Goal: Task Accomplishment & Management: Complete application form

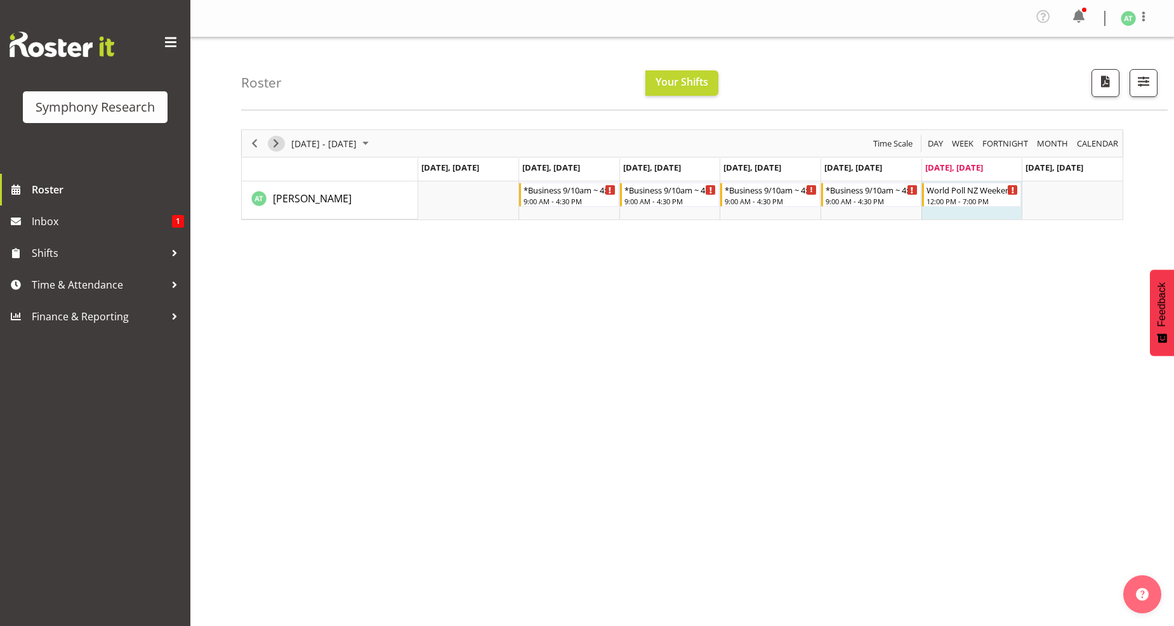
click at [274, 144] on span "Next" at bounding box center [275, 144] width 15 height 16
click at [112, 279] on span "Time & Attendance" at bounding box center [98, 284] width 133 height 19
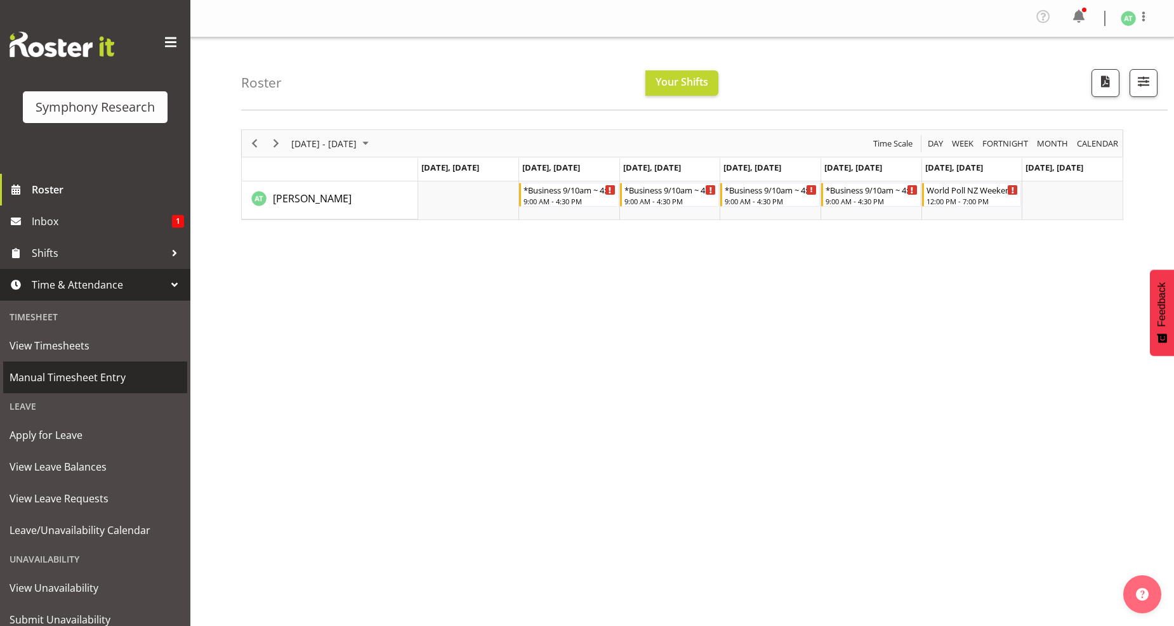
click at [110, 374] on span "Manual Timesheet Entry" at bounding box center [95, 377] width 171 height 19
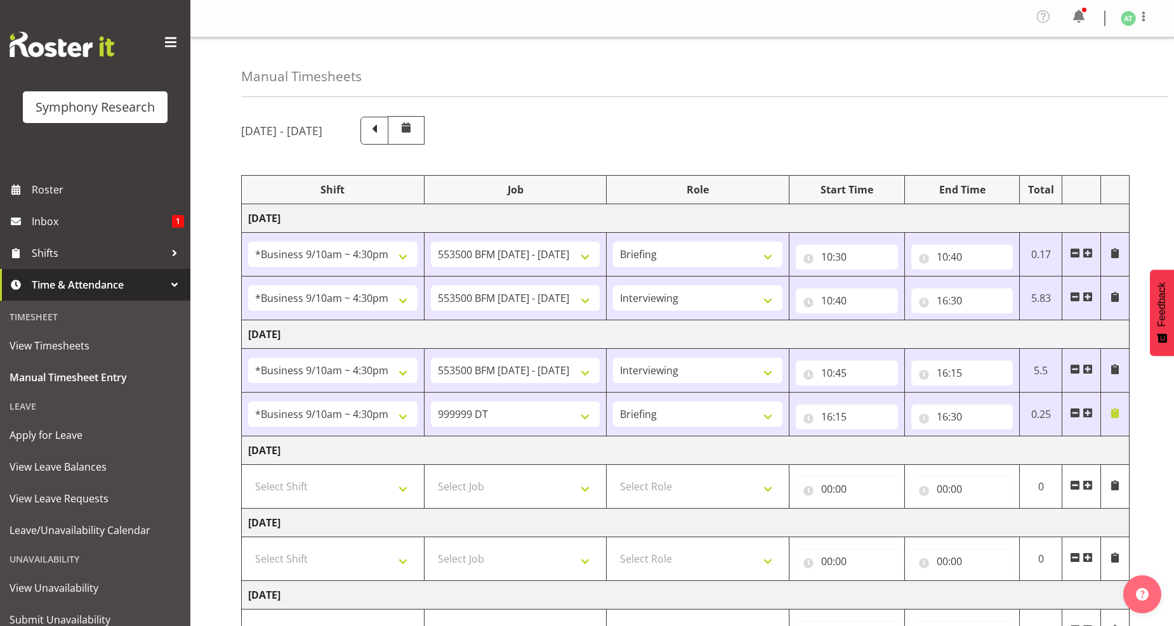
select select "26078"
select select "10242"
select select "26078"
select select "10242"
select select "47"
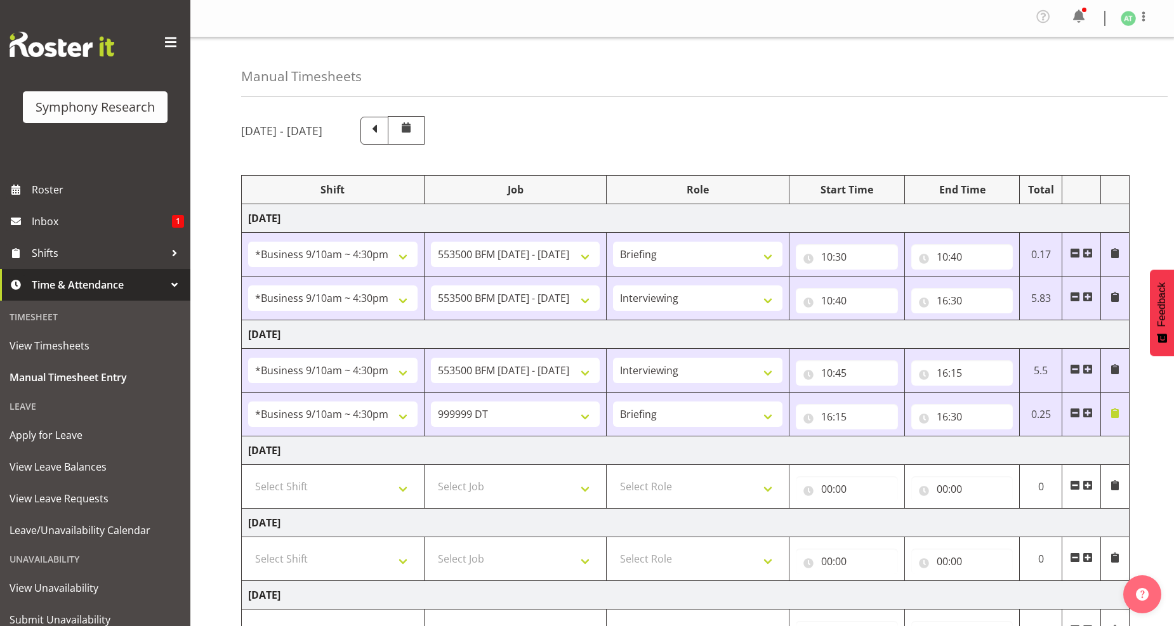
select select "26078"
select select "10242"
select select "47"
select select "26078"
select select "760"
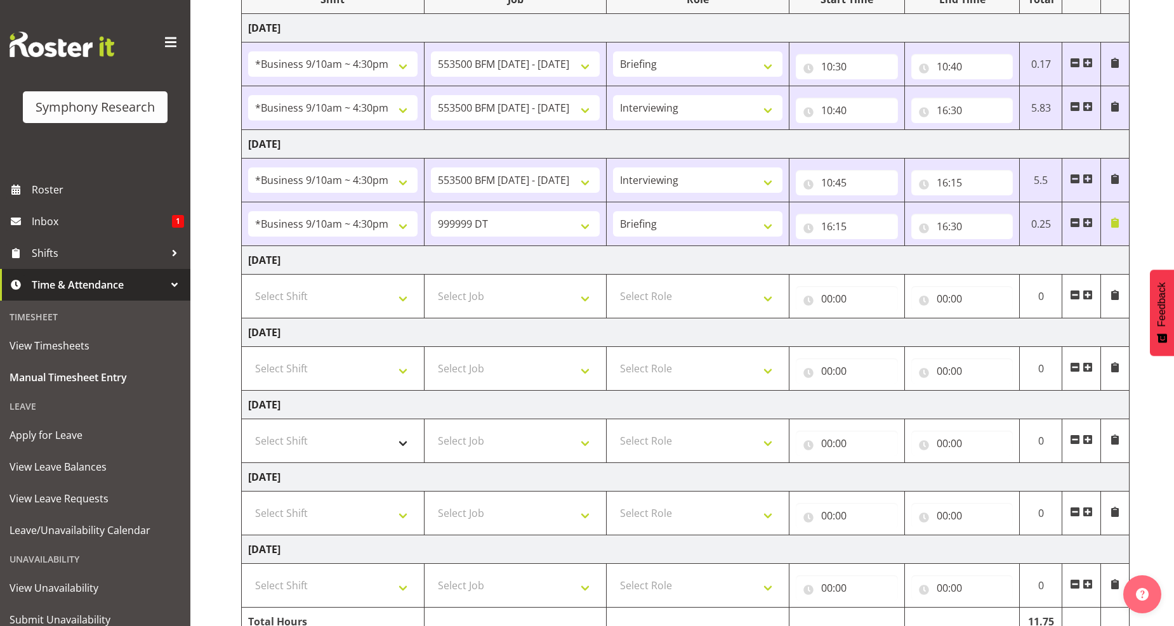
scroll to position [211, 0]
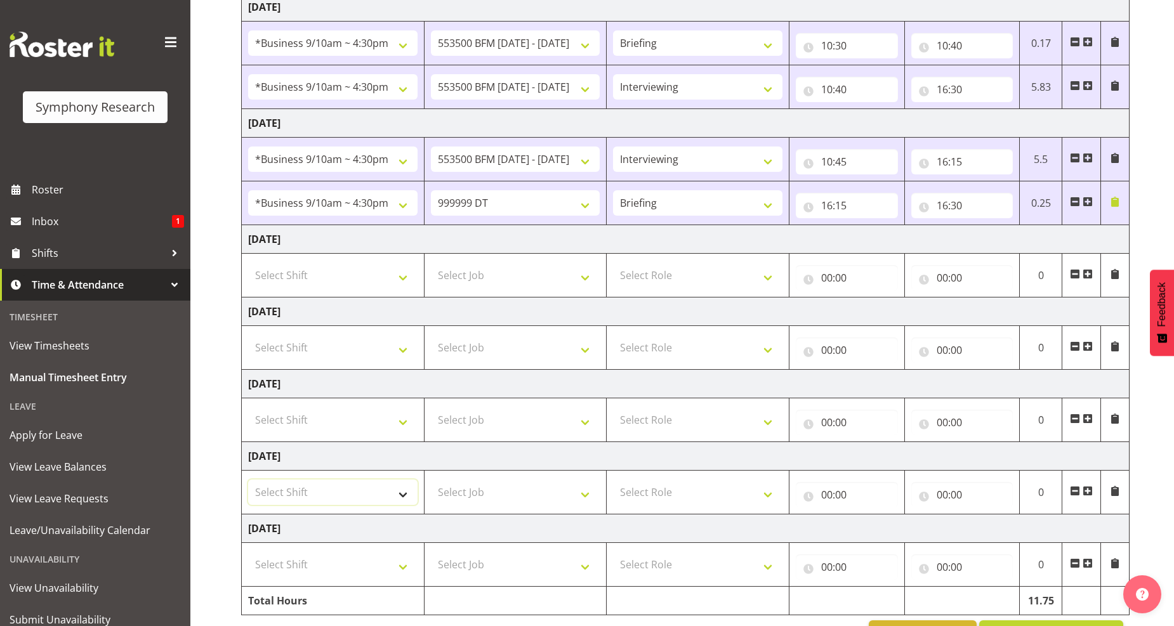
click at [400, 499] on select "Select Shift !!Weekend Residential (Roster IT Shift Label) *Business 9/10am ~ 4…" at bounding box center [332, 492] width 169 height 25
click at [248, 481] on select "Select Shift !!Weekend Residential (Roster IT Shift Label) *Business 9/10am ~ 4…" at bounding box center [332, 492] width 169 height 25
click at [399, 495] on select "!!Weekend Residential (Roster IT Shift Label) *Business 9/10am ~ 4:30pm *Busine…" at bounding box center [332, 492] width 169 height 25
select select "41319"
click at [248, 481] on select "!!Weekend Residential (Roster IT Shift Label) *Business 9/10am ~ 4:30pm *Busine…" at bounding box center [332, 492] width 169 height 25
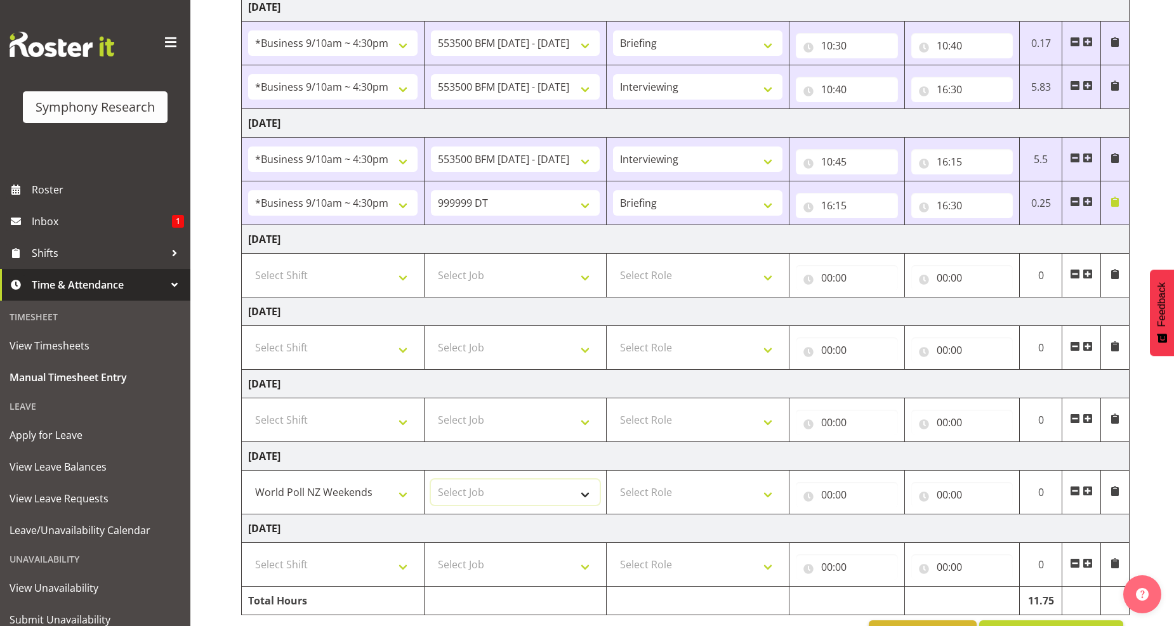
click at [586, 497] on select "Select Job 550060 IF Admin 553492 World Poll Aus Wave 2 Main 2025 553493 World …" at bounding box center [515, 492] width 169 height 25
click at [431, 481] on select "Select Job 550060 IF Admin 553492 World Poll Aus Wave 2 Main 2025 553493 World …" at bounding box center [515, 492] width 169 height 25
click at [764, 496] on select "Select Role Briefing Interviewing" at bounding box center [697, 492] width 169 height 25
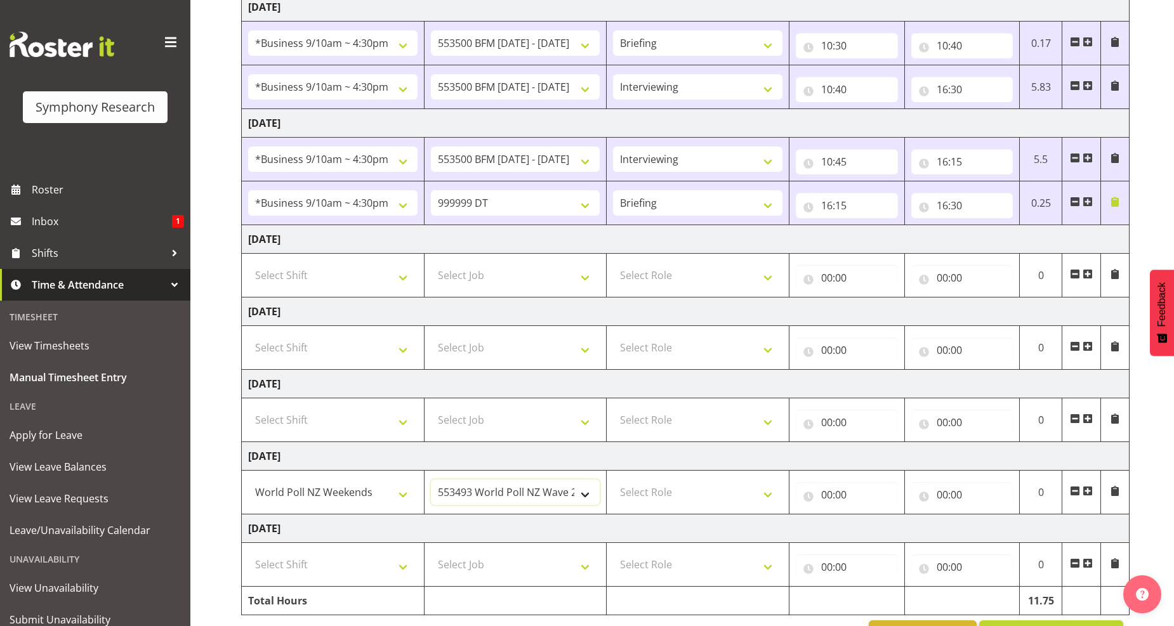
click at [585, 496] on select "550060 IF Admin 553492 World Poll Aus Wave 2 Main 2025 553493 World Poll NZ Wav…" at bounding box center [515, 492] width 169 height 25
select select "760"
click at [431, 481] on select "550060 IF Admin 553492 World Poll Aus Wave 2 Main 2025 553493 World Poll NZ Wav…" at bounding box center [515, 492] width 169 height 25
click at [766, 498] on select "Select Role Briefing Interviewing" at bounding box center [697, 492] width 169 height 25
select select "297"
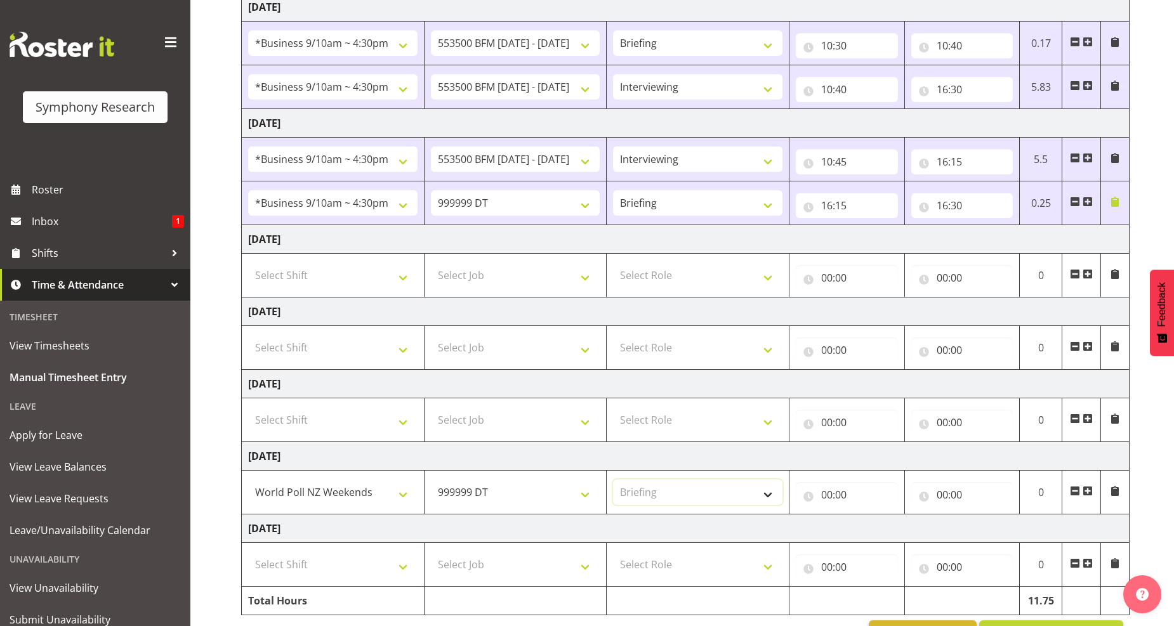
click at [613, 481] on select "Select Role Briefing Interviewing" at bounding box center [697, 492] width 169 height 25
click at [841, 493] on input "00:00" at bounding box center [847, 494] width 102 height 25
click at [880, 529] on select "00 01 02 03 04 05 06 07 08 09 10 11 12 13 14 15 16 17 18 19 20 21 22 23" at bounding box center [882, 527] width 29 height 25
select select "12"
click at [868, 517] on select "00 01 02 03 04 05 06 07 08 09 10 11 12 13 14 15 16 17 18 19 20 21 22 23" at bounding box center [882, 527] width 29 height 25
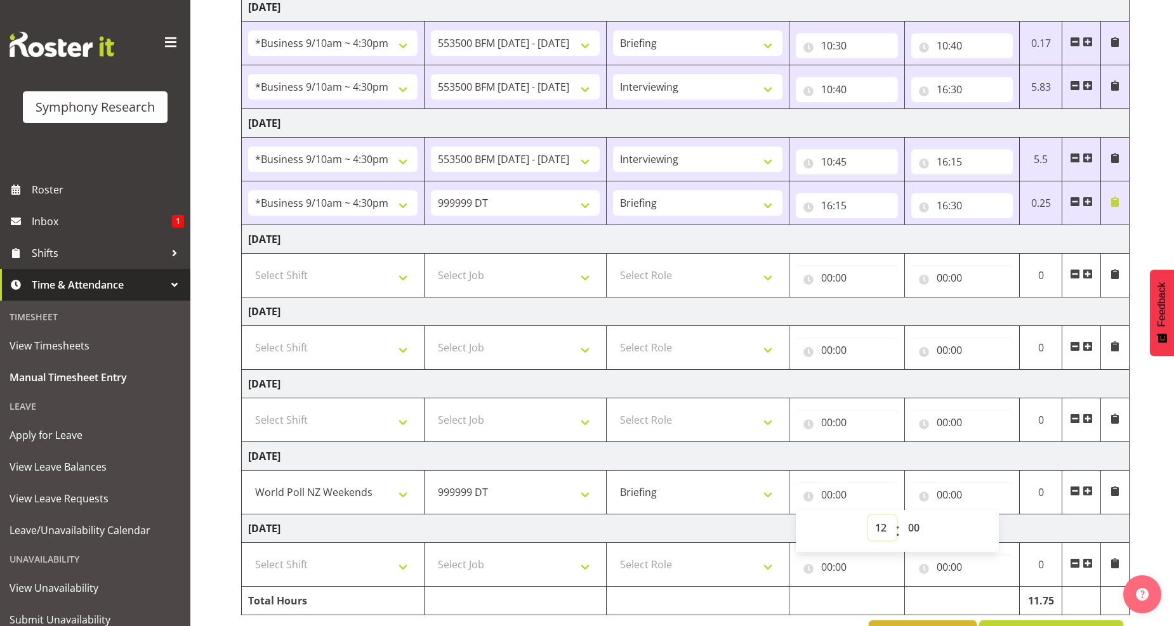
type input "12:00"
click at [912, 527] on select "00 01 02 03 04 05 06 07 08 09 10 11 12 13 14 15 16 17 18 19 20 21 22 23 24 25 2…" at bounding box center [915, 527] width 29 height 25
select select "30"
click at [901, 517] on select "00 01 02 03 04 05 06 07 08 09 10 11 12 13 14 15 16 17 18 19 20 21 22 23 24 25 2…" at bounding box center [915, 527] width 29 height 25
type input "12:30"
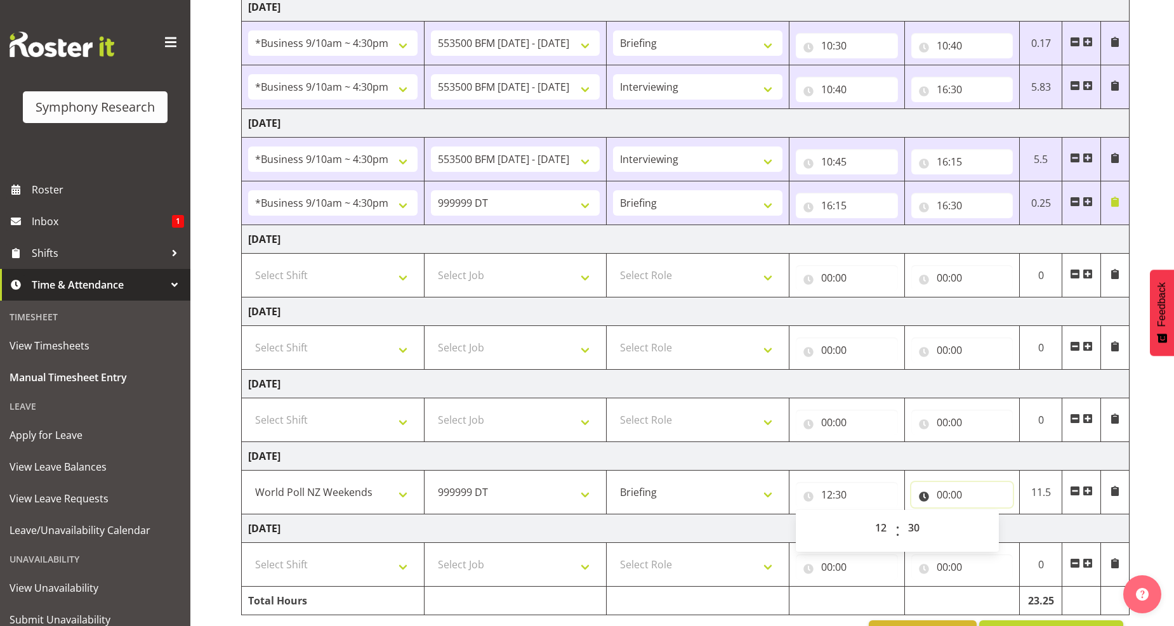
click at [953, 497] on input "00:00" at bounding box center [962, 494] width 102 height 25
click at [1000, 531] on select "00 01 02 03 04 05 06 07 08 09 10 11 12 13 14 15 16 17 18 19 20 21 22 23" at bounding box center [998, 527] width 29 height 25
select select "12"
click at [984, 517] on select "00 01 02 03 04 05 06 07 08 09 10 11 12 13 14 15 16 17 18 19 20 21 22 23" at bounding box center [998, 527] width 29 height 25
type input "12:00"
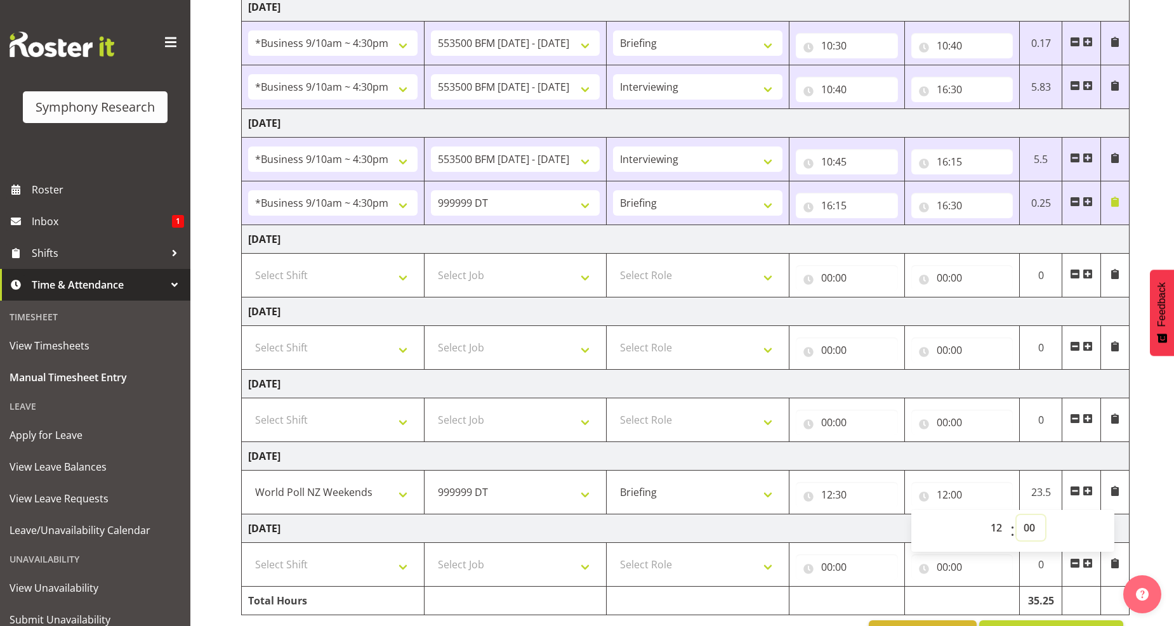
click at [1031, 529] on select "00 01 02 03 04 05 06 07 08 09 10 11 12 13 14 15 16 17 18 19 20 21 22 23 24 25 2…" at bounding box center [1031, 527] width 29 height 25
select select "50"
click at [1017, 517] on select "00 01 02 03 04 05 06 07 08 09 10 11 12 13 14 15 16 17 18 19 20 21 22 23 24 25 2…" at bounding box center [1031, 527] width 29 height 25
type input "12:50"
drag, startPoint x: 1084, startPoint y: 493, endPoint x: 727, endPoint y: 503, distance: 356.8
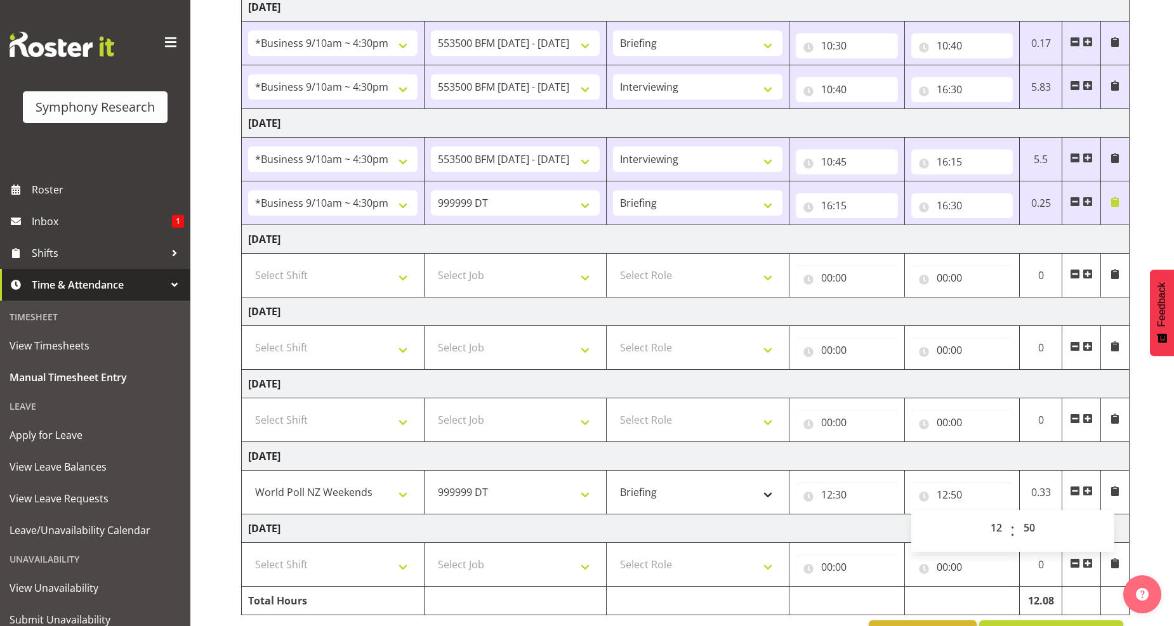
click at [1085, 493] on span at bounding box center [1088, 491] width 10 height 10
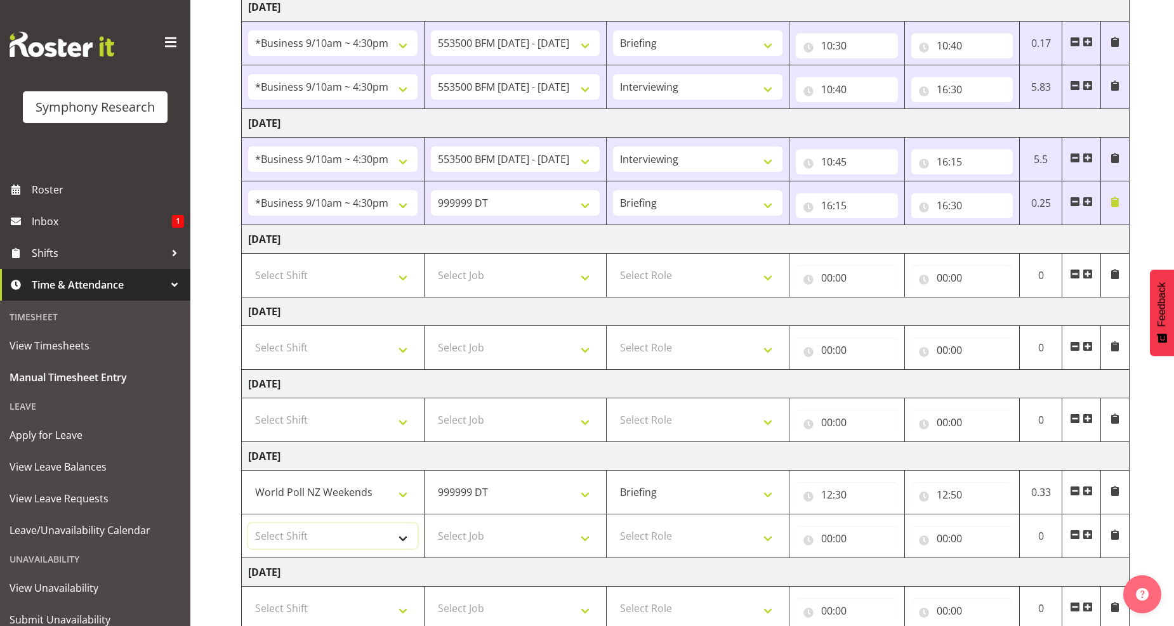
click at [411, 537] on select "Select Shift !!Weekend Residential (Roster IT Shift Label) *Business 9/10am ~ 4…" at bounding box center [332, 536] width 169 height 25
select select "41319"
click at [248, 525] on select "Select Shift !!Weekend Residential (Roster IT Shift Label) *Business 9/10am ~ 4…" at bounding box center [332, 536] width 169 height 25
click at [581, 542] on select "Select Job 550060 IF Admin 553492 World Poll Aus Wave 2 Main 2025 553493 World …" at bounding box center [515, 536] width 169 height 25
select select "10527"
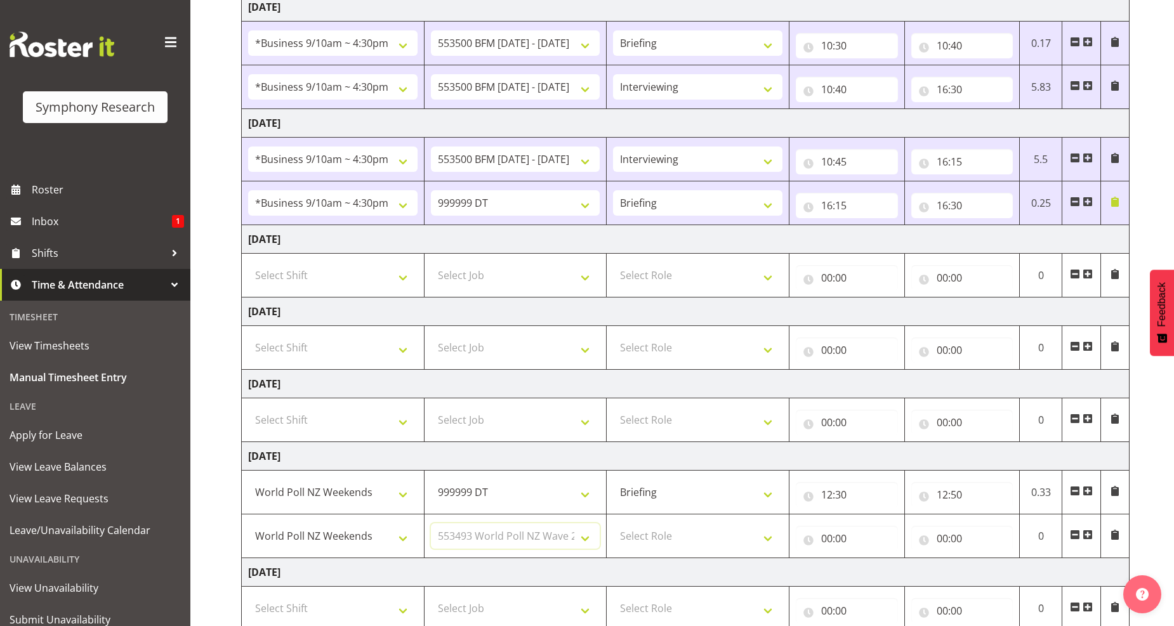
click at [431, 525] on select "Select Job 550060 IF Admin 553492 World Poll Aus Wave 2 Main 2025 553493 World …" at bounding box center [515, 536] width 169 height 25
click at [769, 544] on select "Select Role Briefing Interviewing" at bounding box center [697, 536] width 169 height 25
select select "47"
click at [613, 525] on select "Select Role Briefing Interviewing" at bounding box center [697, 536] width 169 height 25
click at [838, 538] on input "00:00" at bounding box center [847, 538] width 102 height 25
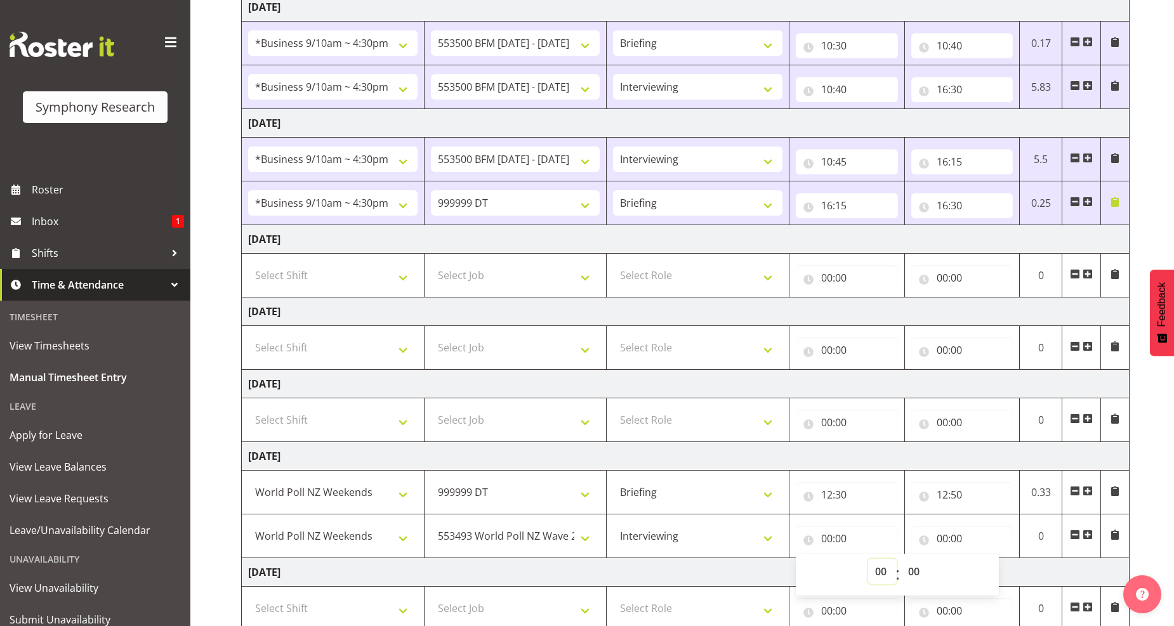
click at [880, 571] on select "00 01 02 03 04 05 06 07 08 09 10 11 12 13 14 15 16 17 18 19 20 21 22 23" at bounding box center [882, 571] width 29 height 25
select select "12"
click at [868, 560] on select "00 01 02 03 04 05 06 07 08 09 10 11 12 13 14 15 16 17 18 19 20 21 22 23" at bounding box center [882, 571] width 29 height 25
type input "12:00"
drag, startPoint x: 913, startPoint y: 571, endPoint x: 918, endPoint y: 564, distance: 9.2
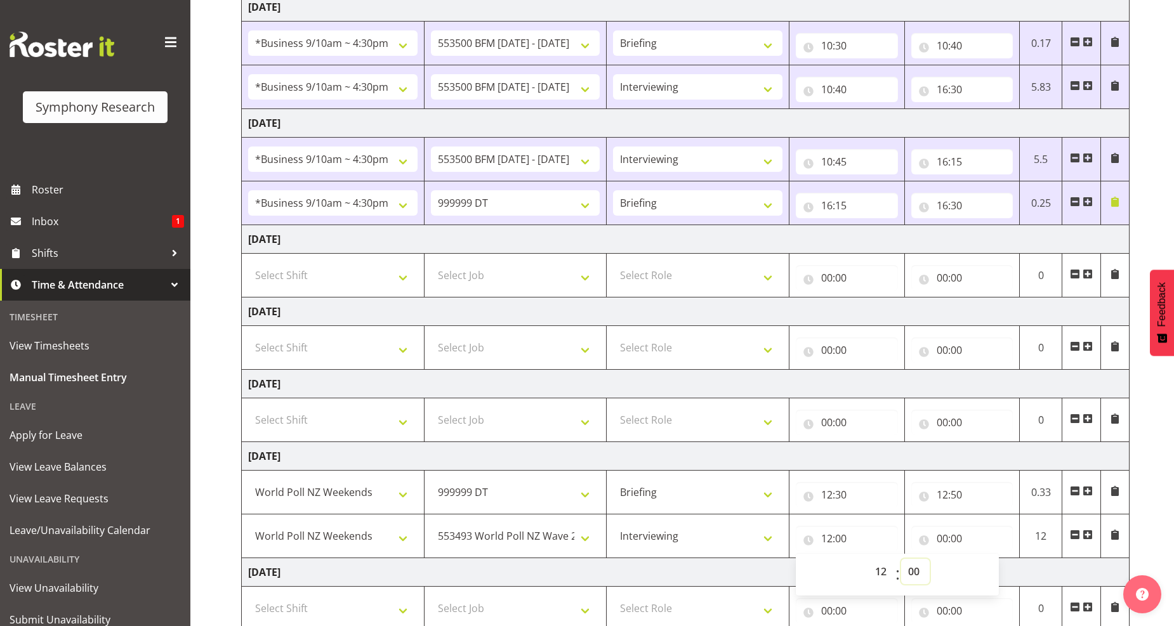
click at [913, 571] on select "00 01 02 03 04 05 06 07 08 09 10 11 12 13 14 15 16 17 18 19 20 21 22 23 24 25 2…" at bounding box center [915, 571] width 29 height 25
select select "50"
click at [901, 560] on select "00 01 02 03 04 05 06 07 08 09 10 11 12 13 14 15 16 17 18 19 20 21 22 23 24 25 2…" at bounding box center [915, 571] width 29 height 25
type input "12:50"
click at [948, 545] on input "00:00" at bounding box center [962, 538] width 102 height 25
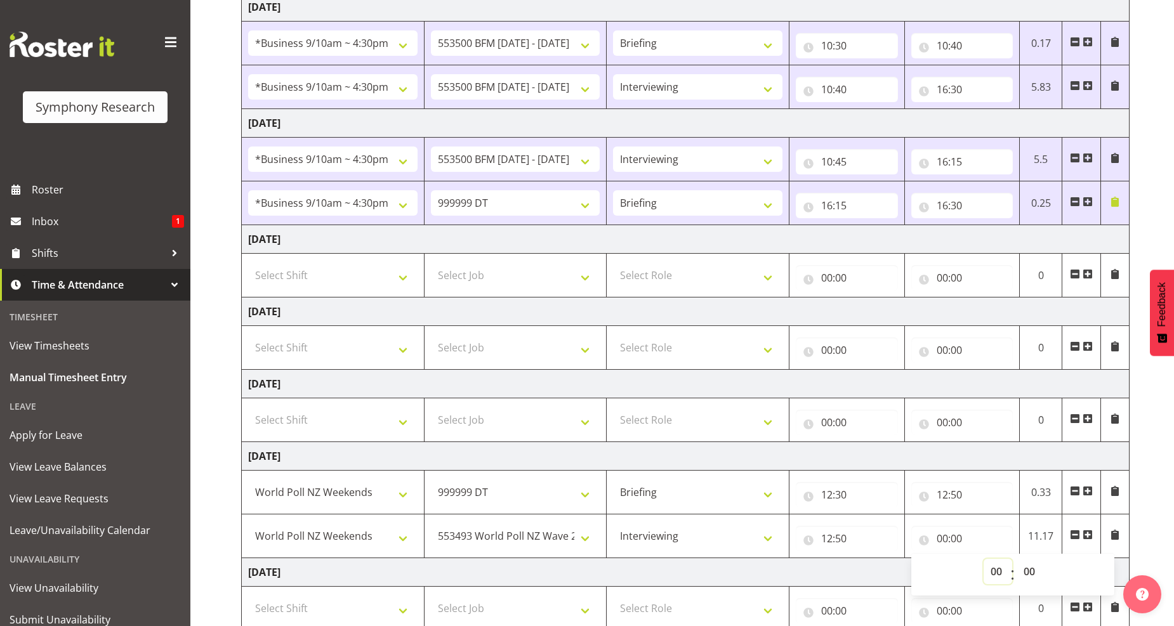
click at [996, 574] on select "00 01 02 03 04 05 06 07 08 09 10 11 12 13 14 15 16 17 18 19 20 21 22 23" at bounding box center [998, 571] width 29 height 25
select select "13"
click at [984, 560] on select "00 01 02 03 04 05 06 07 08 09 10 11 12 13 14 15 16 17 18 19 20 21 22 23" at bounding box center [998, 571] width 29 height 25
type input "13:00"
click at [1027, 573] on select "00 01 02 03 04 05 06 07 08 09 10 11 12 13 14 15 16 17 18 19 20 21 22 23 24 25 2…" at bounding box center [1031, 571] width 29 height 25
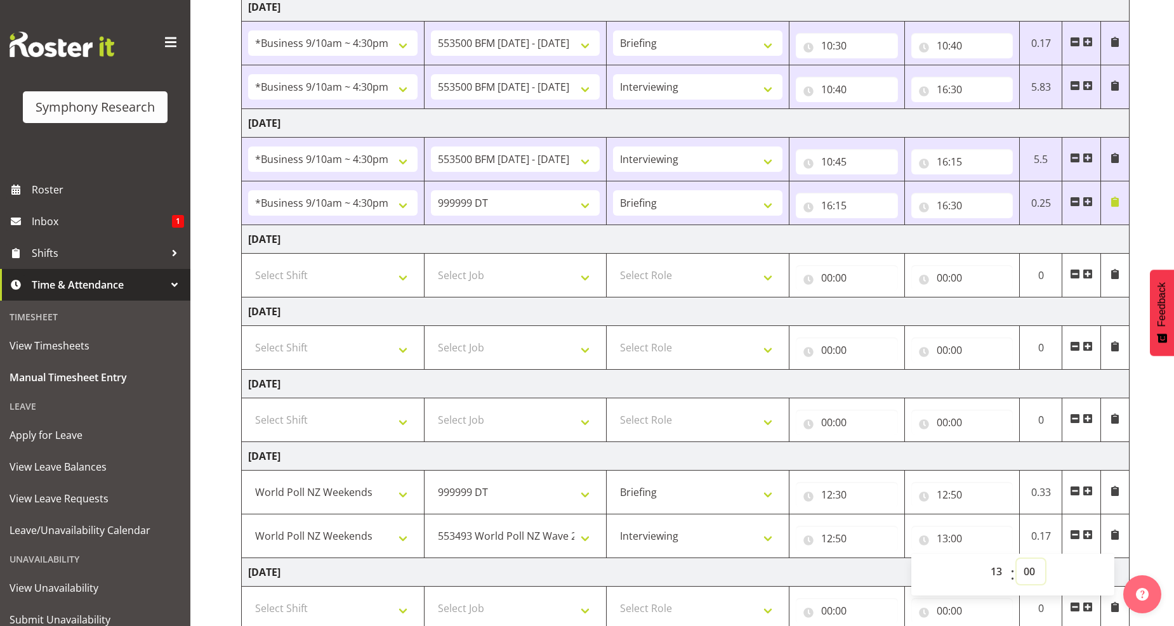
select select "10"
click at [1017, 560] on select "00 01 02 03 04 05 06 07 08 09 10 11 12 13 14 15 16 17 18 19 20 21 22 23 24 25 2…" at bounding box center [1031, 571] width 29 height 25
type input "13:10"
click at [1087, 536] on span at bounding box center [1088, 535] width 10 height 10
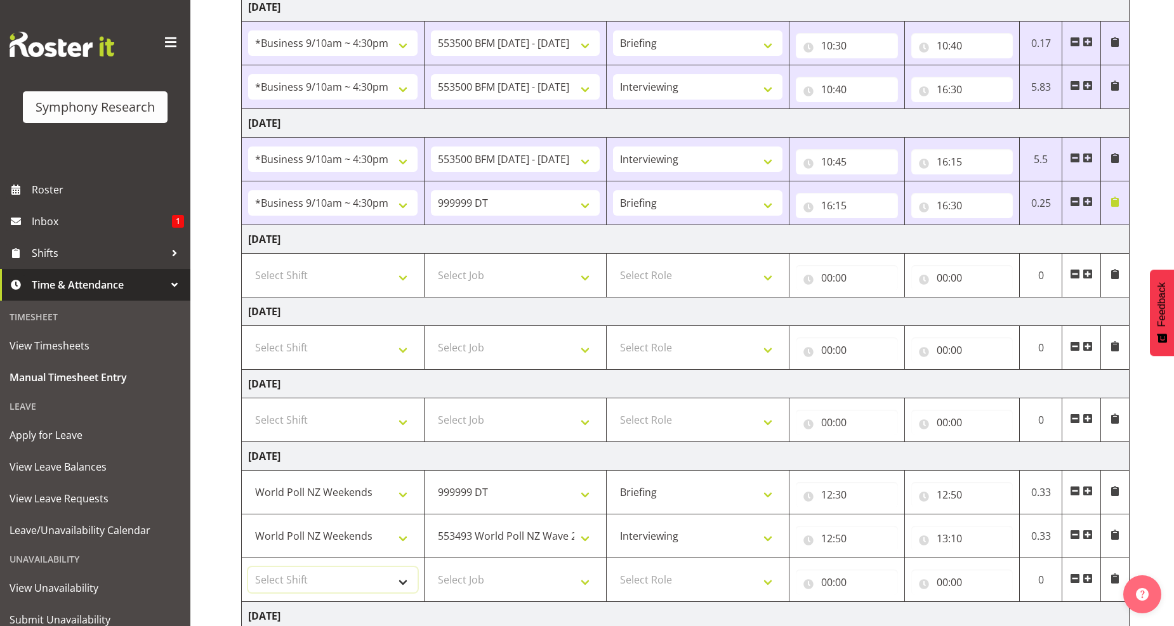
drag, startPoint x: 402, startPoint y: 585, endPoint x: 373, endPoint y: 574, distance: 31.1
click at [402, 585] on select "Select Shift !!Weekend Residential (Roster IT Shift Label) *Business 9/10am ~ 4…" at bounding box center [332, 579] width 169 height 25
select select "11547"
click at [248, 569] on select "Select Shift !!Weekend Residential (Roster IT Shift Label) *Business 9/10am ~ 4…" at bounding box center [332, 579] width 169 height 25
click at [586, 588] on select "Select Job 550060 IF Admin 553492 World Poll Aus Wave 2 Main 2025 553493 World …" at bounding box center [515, 579] width 169 height 25
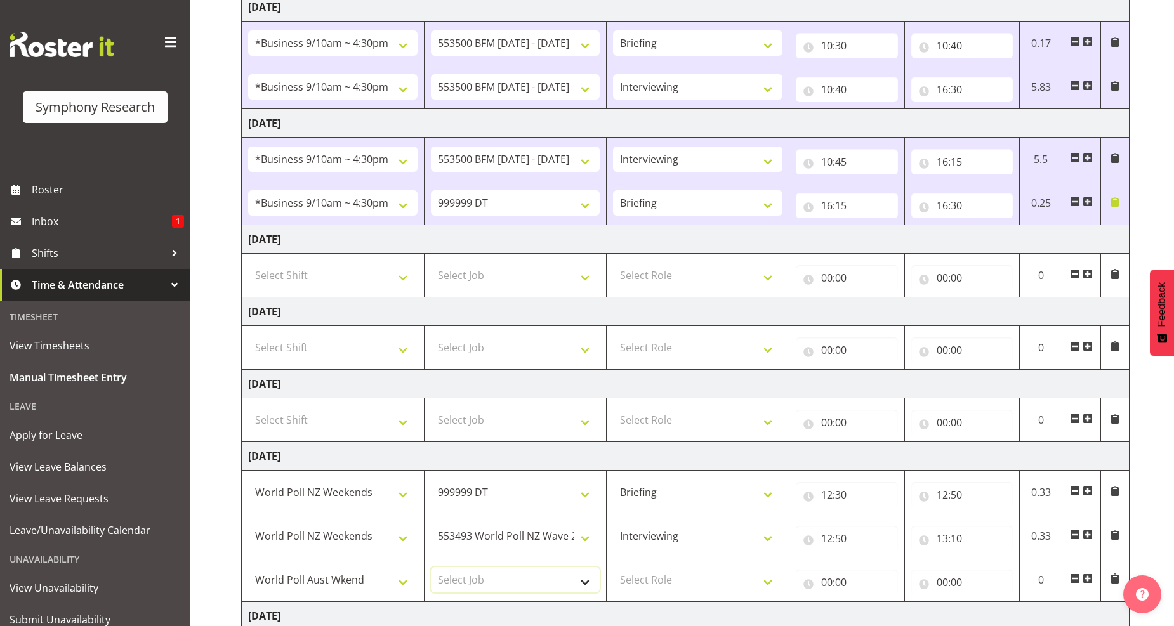
select select "10499"
click at [431, 569] on select "Select Job 550060 IF Admin 553492 World Poll Aus Wave 2 Main 2025 553493 World …" at bounding box center [515, 579] width 169 height 25
drag, startPoint x: 770, startPoint y: 586, endPoint x: 764, endPoint y: 585, distance: 6.5
click at [770, 586] on select "Select Role Briefing Interviewing" at bounding box center [697, 579] width 169 height 25
select select "47"
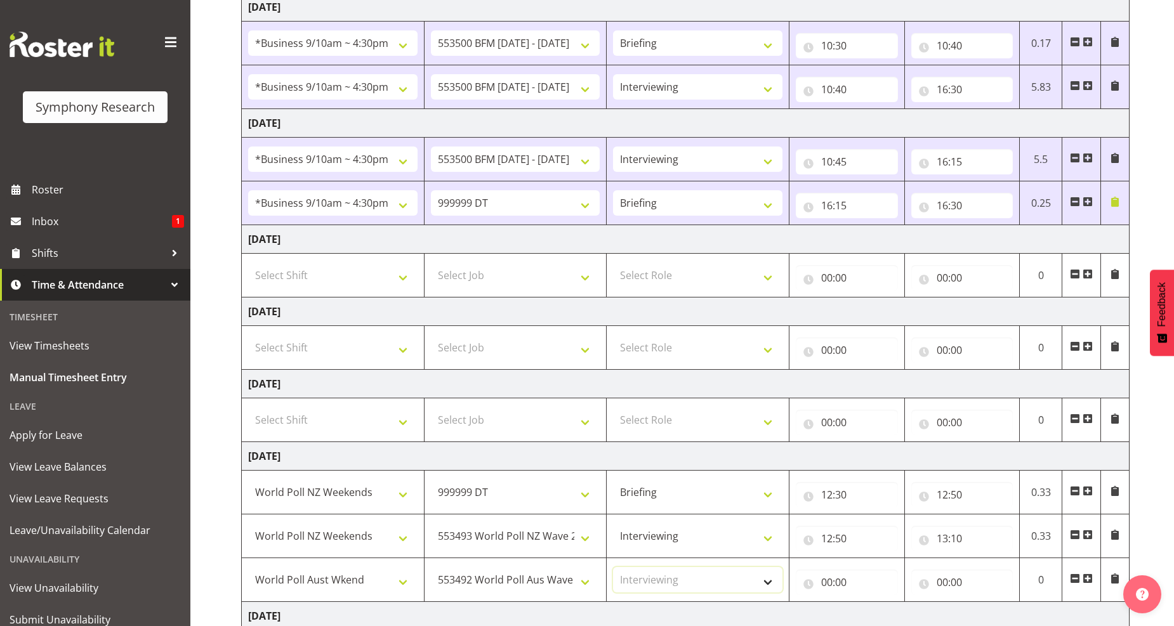
click at [613, 569] on select "Select Role Briefing Interviewing" at bounding box center [697, 579] width 169 height 25
click at [841, 589] on input "00:00" at bounding box center [847, 582] width 102 height 25
drag, startPoint x: 882, startPoint y: 619, endPoint x: 882, endPoint y: 612, distance: 7.0
click at [882, 616] on select "00 01 02 03 04 05 06 07 08 09 10 11 12 13 14 15 16 17 18 19 20 21 22 23" at bounding box center [882, 615] width 29 height 25
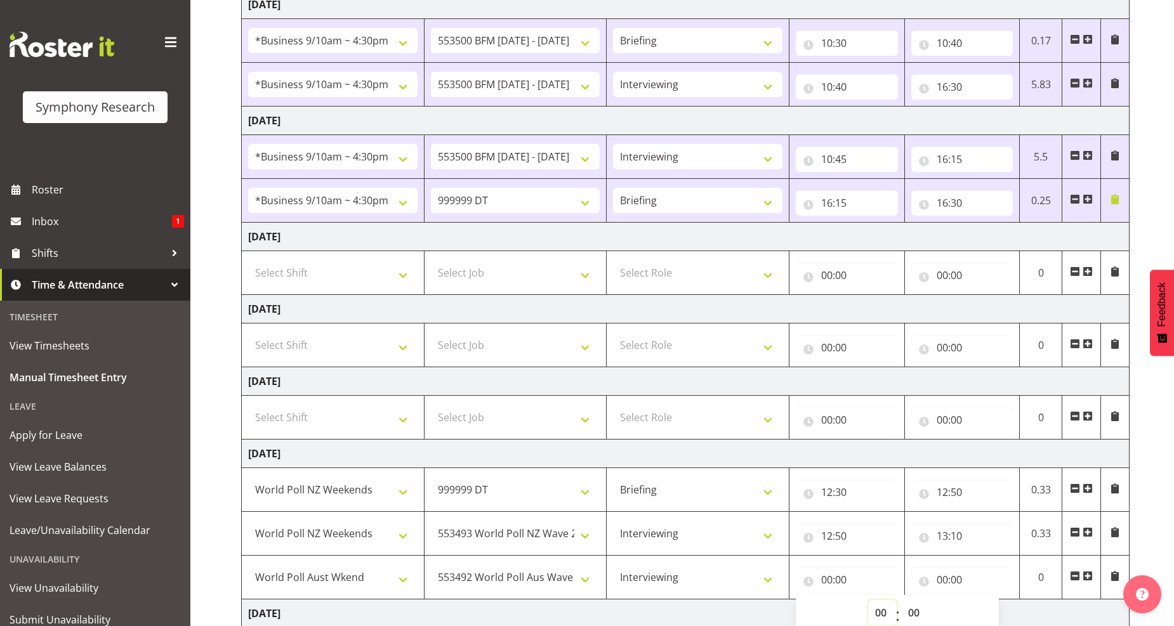
select select "13"
click at [868, 602] on select "00 01 02 03 04 05 06 07 08 09 10 11 12 13 14 15 16 17 18 19 20 21 22 23" at bounding box center [882, 612] width 29 height 25
type input "13:00"
click at [919, 618] on select "00 01 02 03 04 05 06 07 08 09 10 11 12 13 14 15 16 17 18 19 20 21 22 23 24 25 2…" at bounding box center [915, 612] width 29 height 25
select select "10"
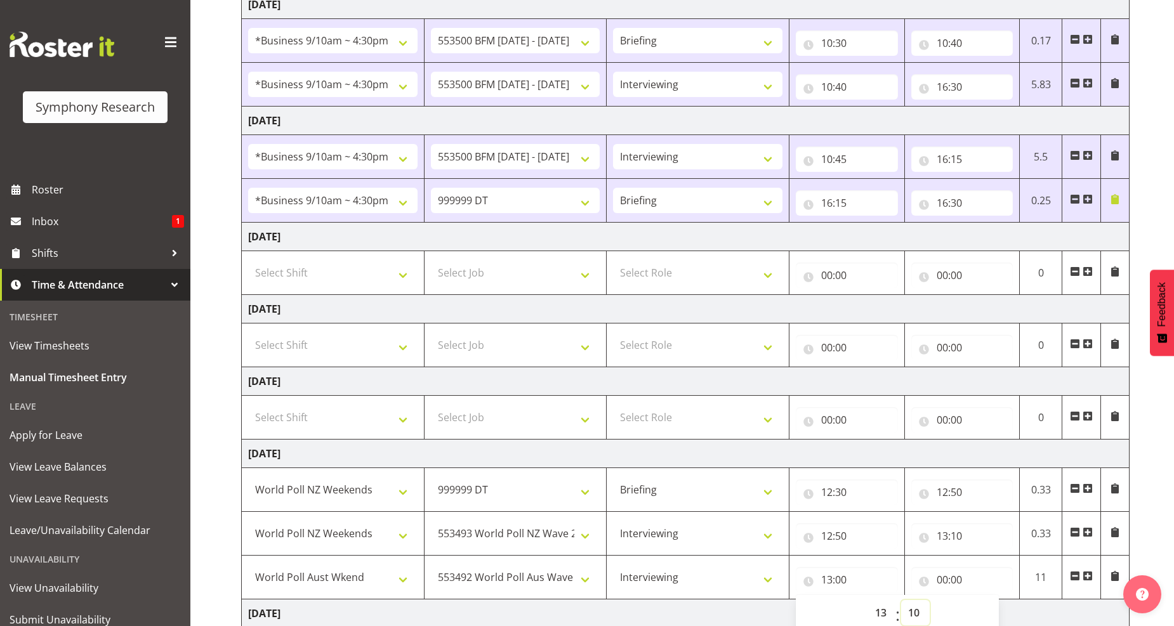
click at [901, 602] on select "00 01 02 03 04 05 06 07 08 09 10 11 12 13 14 15 16 17 18 19 20 21 22 23 24 25 2…" at bounding box center [915, 612] width 29 height 25
type input "13:10"
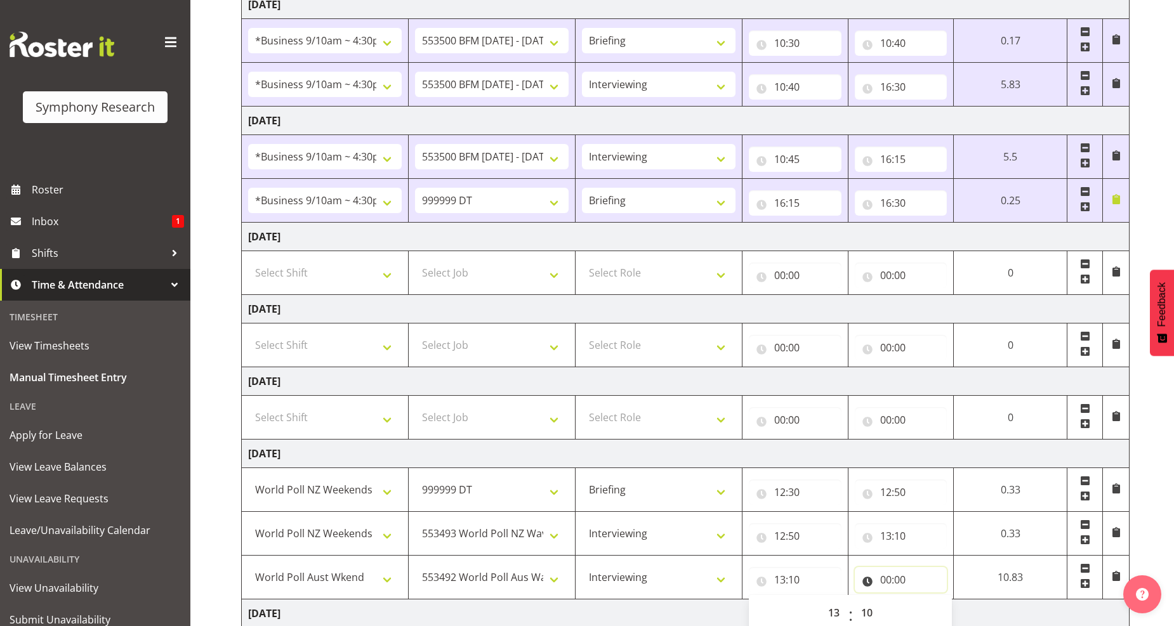
click at [891, 584] on input "00:00" at bounding box center [901, 579] width 93 height 25
drag, startPoint x: 934, startPoint y: 618, endPoint x: 930, endPoint y: 613, distance: 6.7
click at [934, 618] on select "00 01 02 03 04 05 06 07 08 09 10 11 12 13 14 15 16 17 18 19 20 21 22 23" at bounding box center [941, 612] width 29 height 25
select select "19"
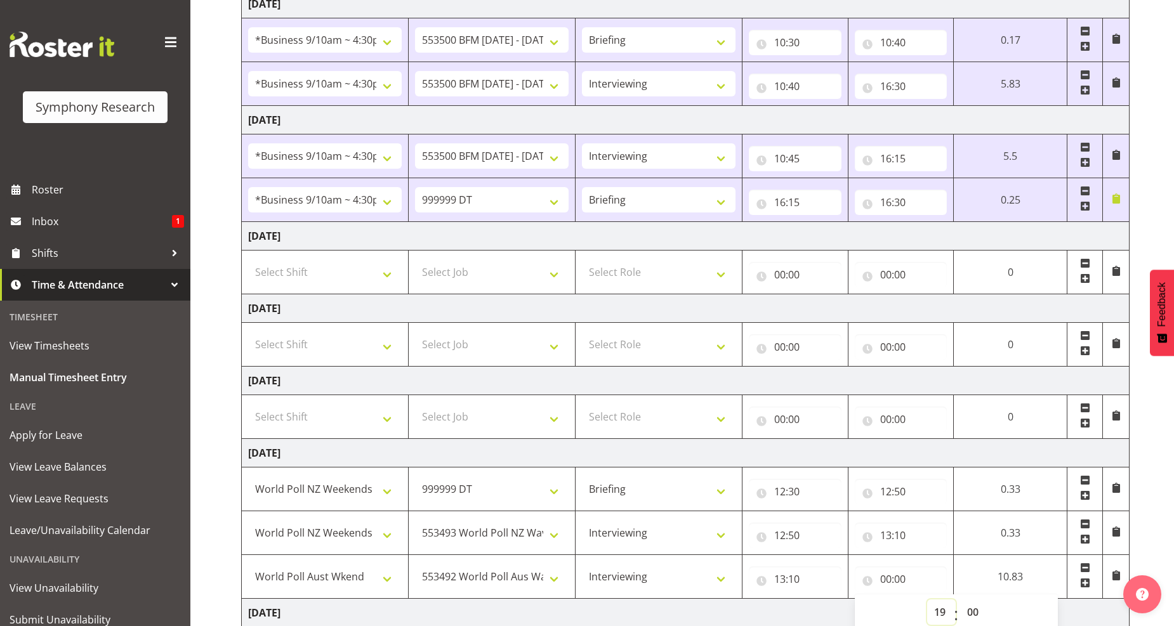
click at [927, 601] on select "00 01 02 03 04 05 06 07 08 09 10 11 12 13 14 15 16 17 18 19 20 21 22 23" at bounding box center [941, 612] width 29 height 25
type input "19:00"
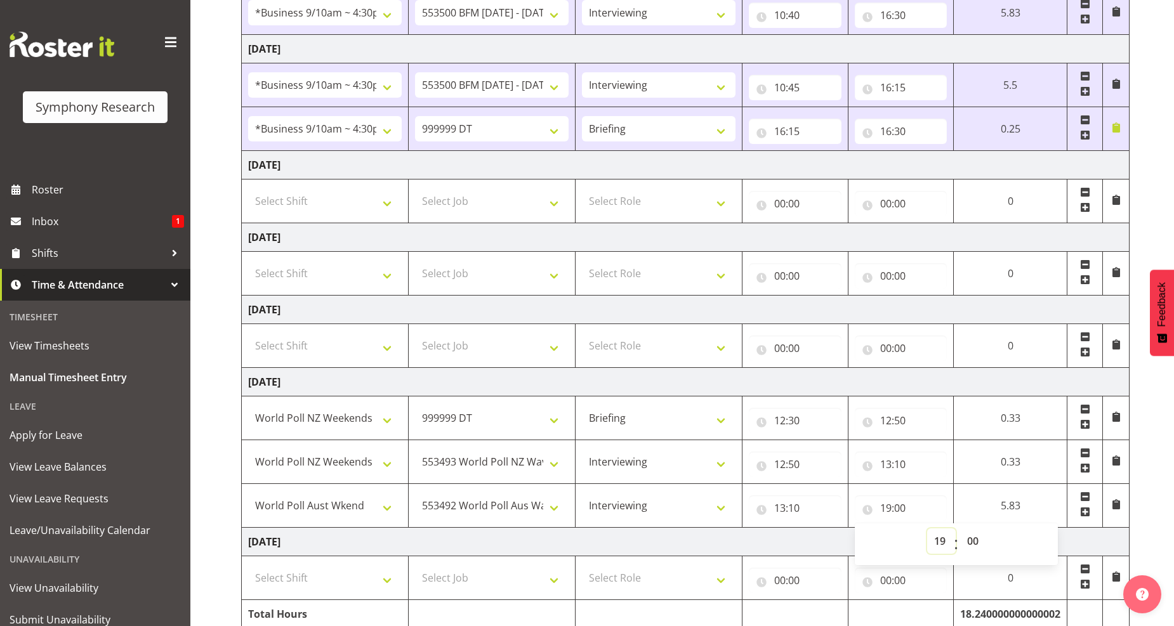
scroll to position [343, 0]
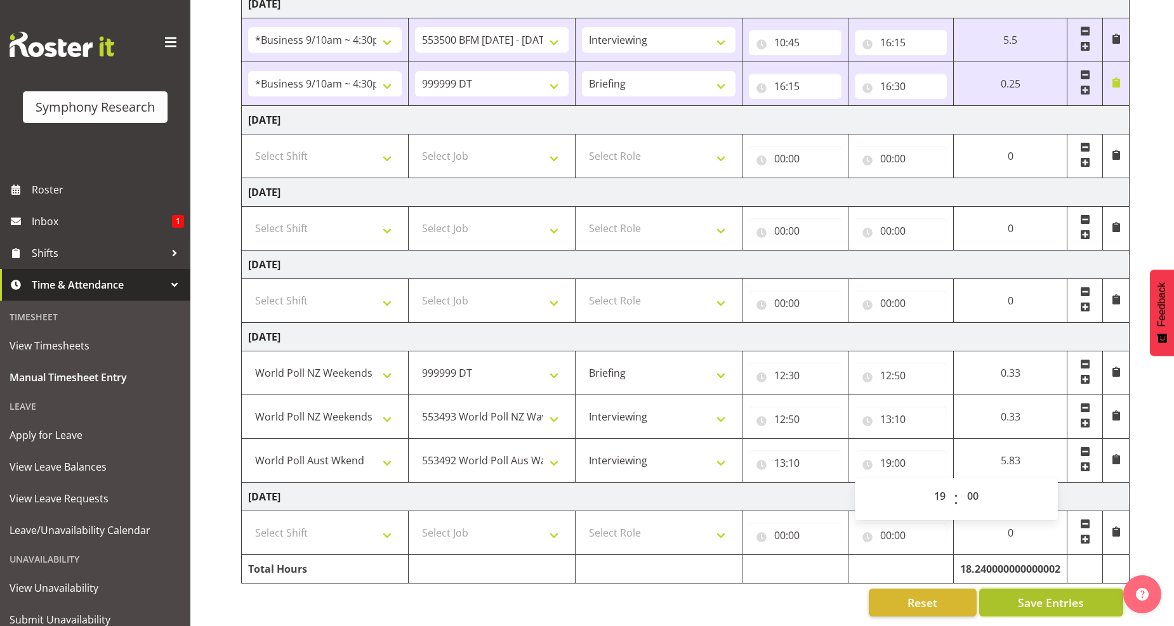
click at [1030, 595] on span "Save Entries" at bounding box center [1051, 603] width 66 height 17
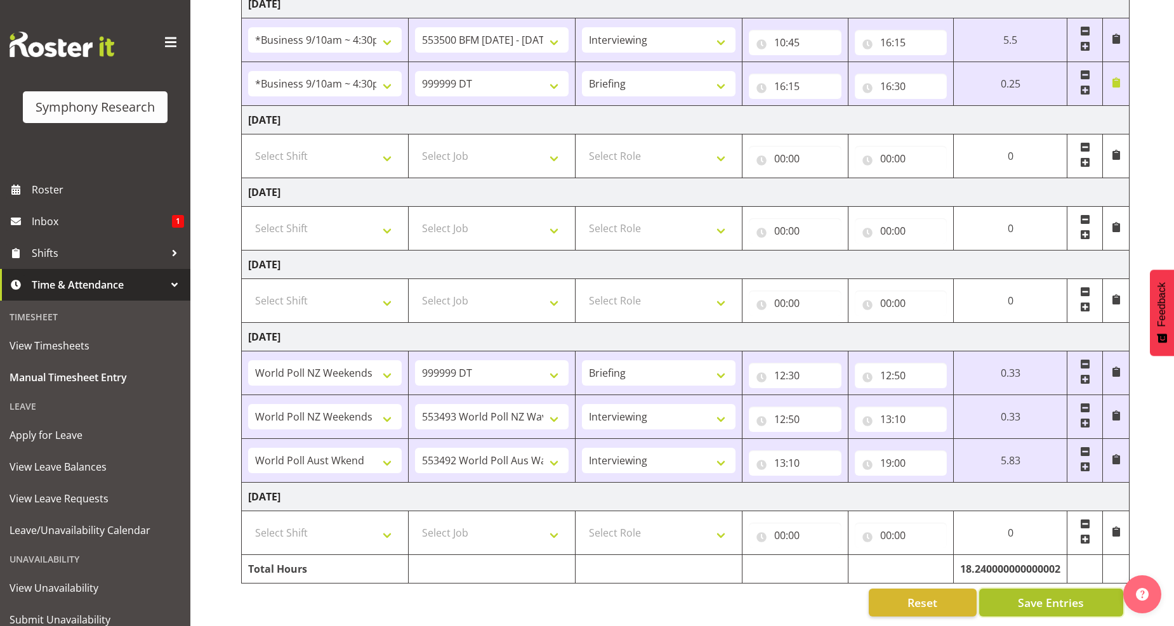
click at [1050, 595] on span "Save Entries" at bounding box center [1051, 603] width 66 height 17
click at [1048, 595] on span "Save Entries" at bounding box center [1051, 603] width 66 height 17
click at [385, 289] on select "Select Shift !!Weekend Residential (Roster IT Shift Label) *Business 9/10am ~ 4…" at bounding box center [325, 300] width 154 height 25
select select "26078"
click at [248, 288] on select "Select Shift !!Weekend Residential (Roster IT Shift Label) *Business 9/10am ~ 4…" at bounding box center [325, 300] width 154 height 25
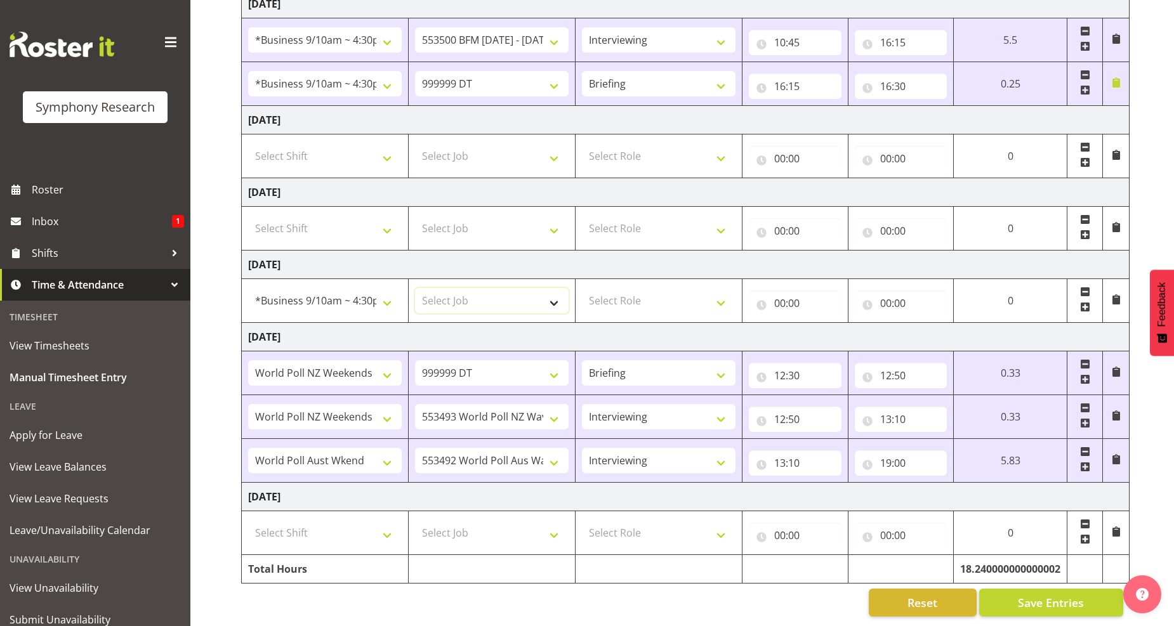
click at [553, 294] on select "Select Job 550060 IF Admin 553492 World Poll Aus Wave 2 Main 2025 553493 World …" at bounding box center [492, 300] width 154 height 25
select select "760"
click at [415, 288] on select "Select Job 550060 IF Admin 553492 World Poll Aus Wave 2 Main 2025 553493 World …" at bounding box center [492, 300] width 154 height 25
click at [720, 293] on select "Select Role Briefing Interviewing" at bounding box center [659, 300] width 154 height 25
select select "297"
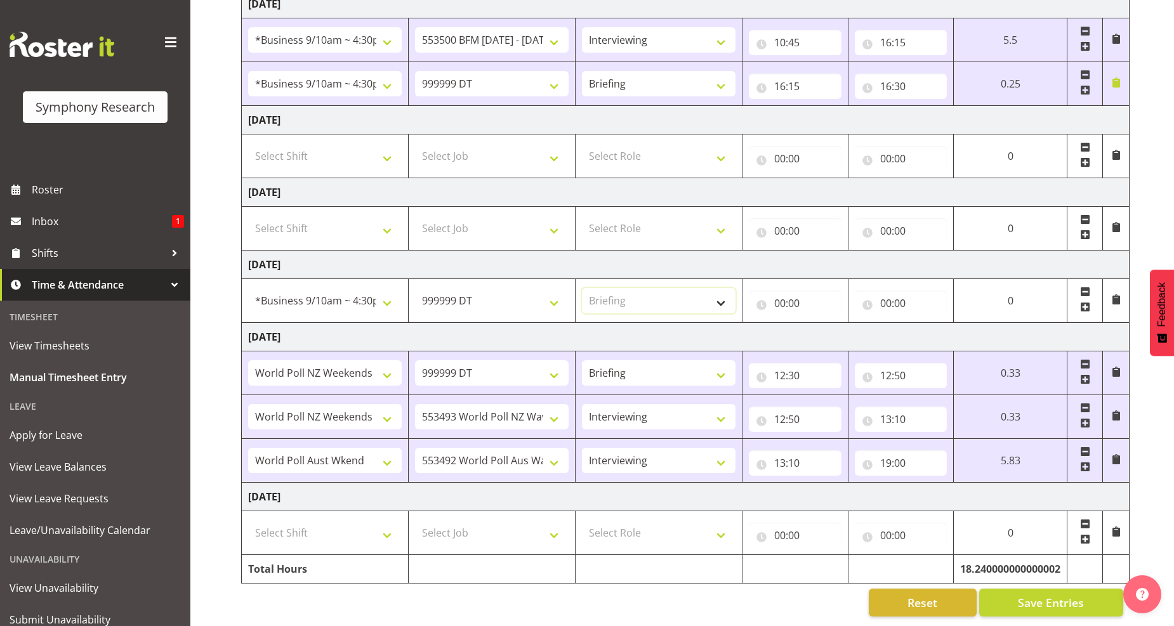
click at [582, 288] on select "Select Role Briefing Interviewing" at bounding box center [659, 300] width 154 height 25
click at [790, 291] on input "00:00" at bounding box center [795, 303] width 93 height 25
click at [834, 326] on select "00 01 02 03 04 05 06 07 08 09 10 11 12 13 14 15 16 17 18 19 20 21 22 23" at bounding box center [835, 336] width 29 height 25
select select "10"
click at [821, 324] on select "00 01 02 03 04 05 06 07 08 09 10 11 12 13 14 15 16 17 18 19 20 21 22 23" at bounding box center [835, 336] width 29 height 25
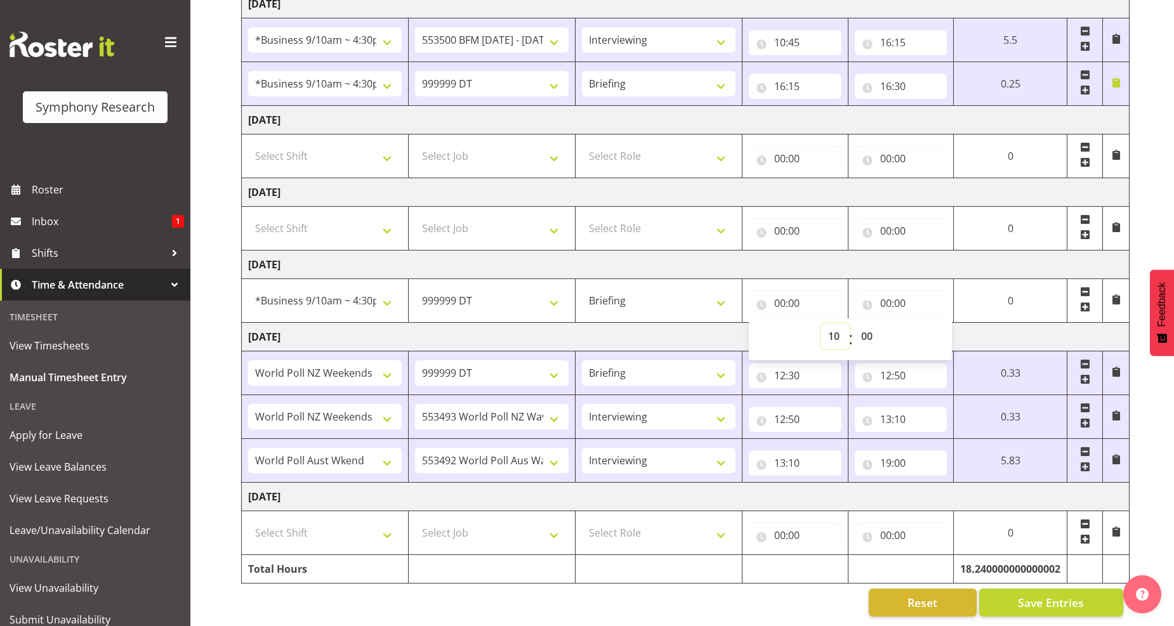
type input "10:00"
click at [866, 325] on select "00 01 02 03 04 05 06 07 08 09 10 11 12 13 14 15 16 17 18 19 20 21 22 23 24 25 2…" at bounding box center [868, 336] width 29 height 25
click at [871, 326] on select "00 01 02 03 04 05 06 07 08 09 10 11 12 13 14 15 16 17 18 19 20 21 22 23 24 25 2…" at bounding box center [868, 336] width 29 height 25
select select "30"
click at [854, 324] on select "00 01 02 03 04 05 06 07 08 09 10 11 12 13 14 15 16 17 18 19 20 21 22 23 24 25 2…" at bounding box center [868, 336] width 29 height 25
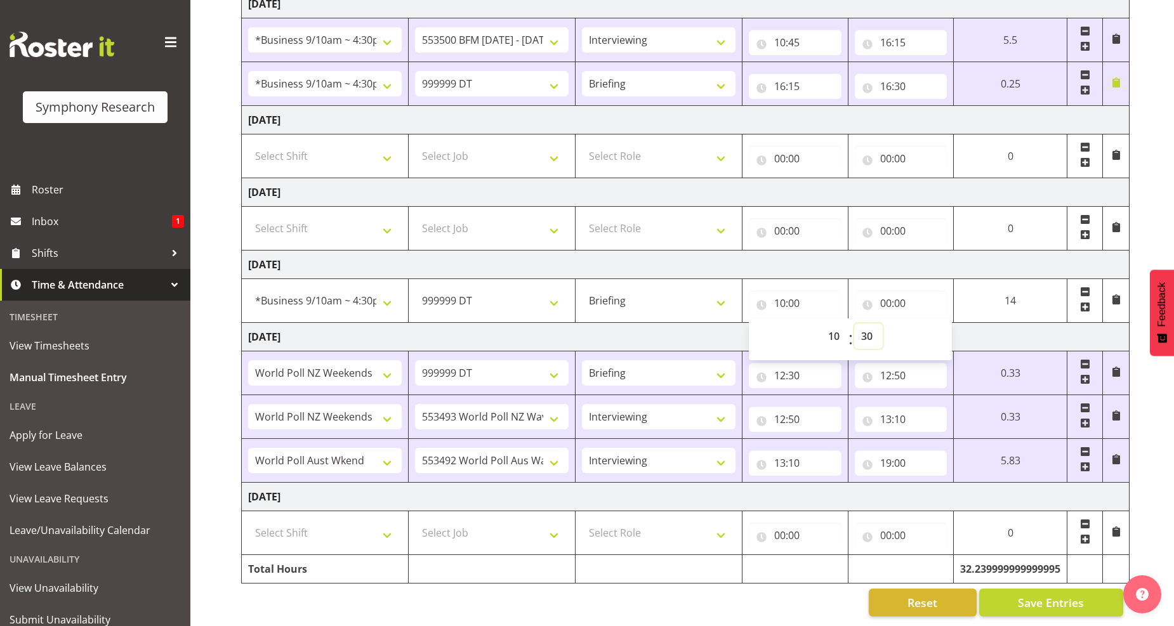
type input "10:30"
click at [889, 294] on input "00:00" at bounding box center [901, 303] width 93 height 25
click at [936, 325] on select "00 01 02 03 04 05 06 07 08 09 10 11 12 13 14 15 16 17 18 19 20 21 22 23" at bounding box center [941, 336] width 29 height 25
select select "11"
click at [927, 324] on select "00 01 02 03 04 05 06 07 08 09 10 11 12 13 14 15 16 17 18 19 20 21 22 23" at bounding box center [941, 336] width 29 height 25
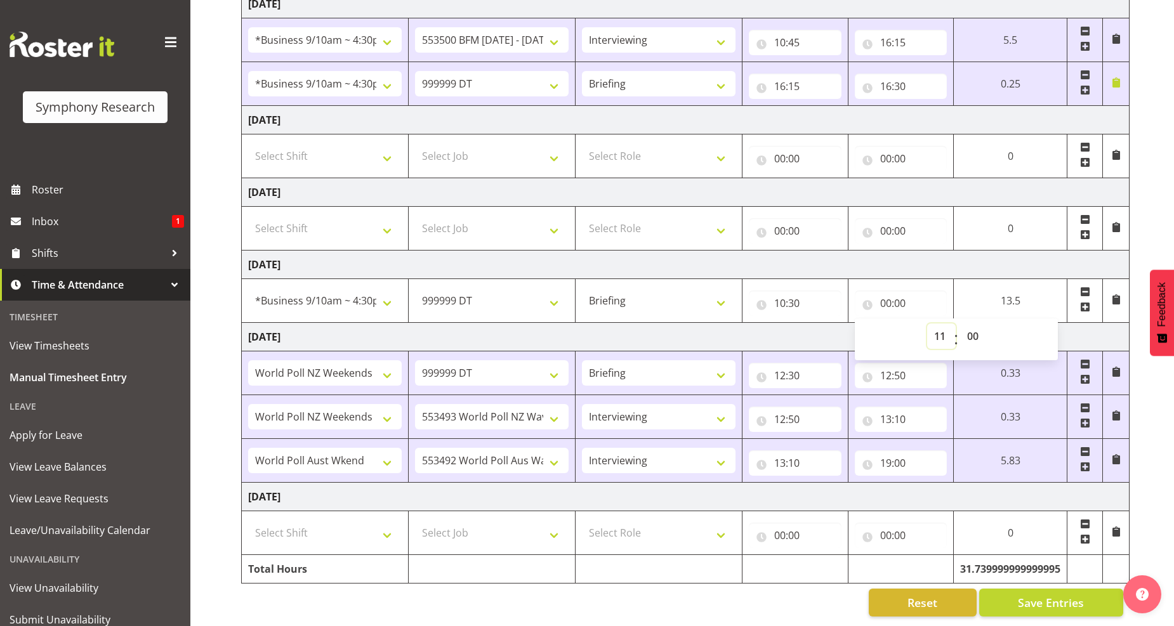
type input "11:00"
click at [973, 326] on select "00 01 02 03 04 05 06 07 08 09 10 11 12 13 14 15 16 17 18 19 20 21 22 23 24 25 2…" at bounding box center [974, 336] width 29 height 25
select select "5"
click at [989, 324] on select "00 01 02 03 04 05 06 07 08 09 10 11 12 13 14 15 16 17 18 19 20 21 22 23 24 25 2…" at bounding box center [974, 336] width 29 height 25
type input "11:05"
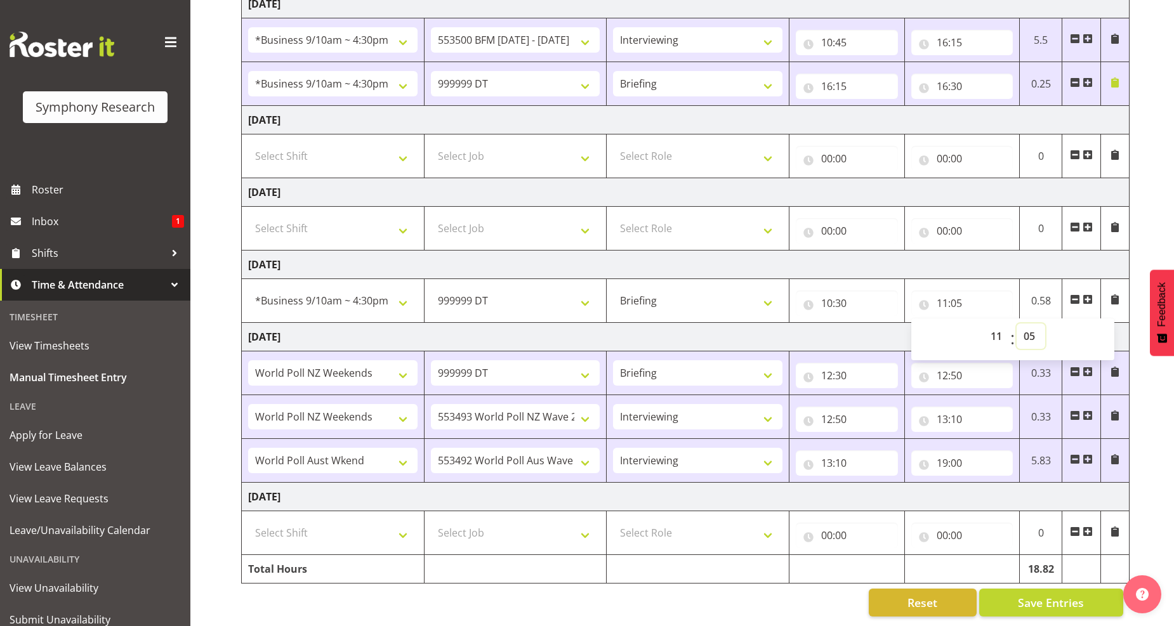
scroll to position [343, 0]
click at [1088, 294] on span at bounding box center [1088, 299] width 10 height 10
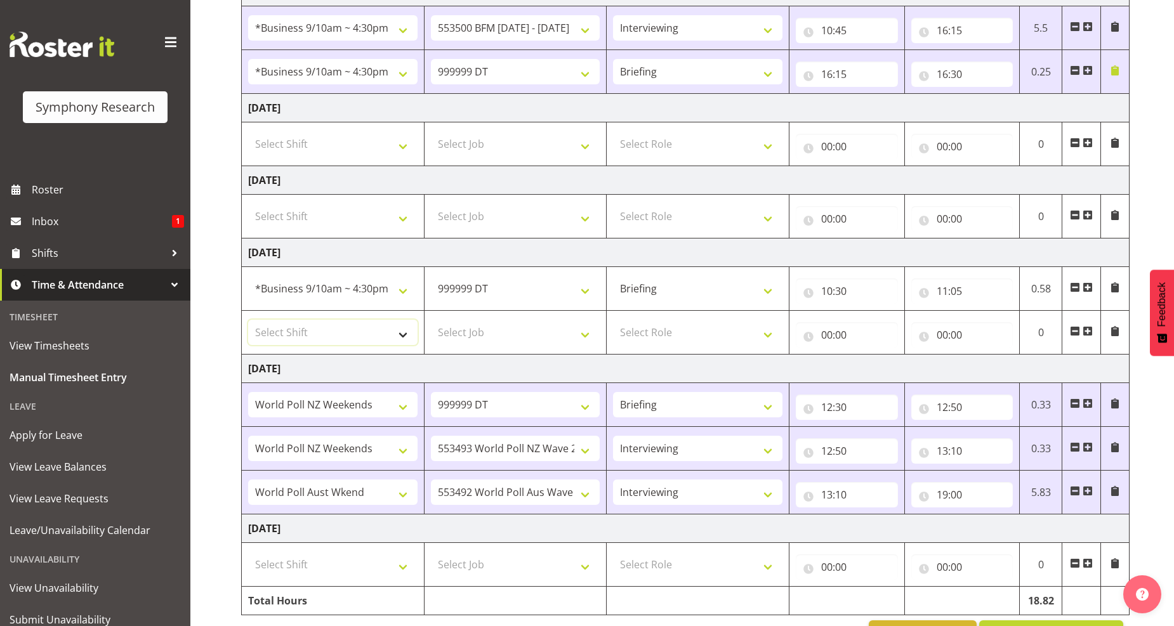
drag, startPoint x: 402, startPoint y: 338, endPoint x: 319, endPoint y: 324, distance: 84.3
click at [403, 338] on select "Select Shift !!Weekend Residential (Roster IT Shift Label) *Business 9/10am ~ 4…" at bounding box center [332, 332] width 169 height 25
select select "26078"
click at [248, 321] on select "Select Shift !!Weekend Residential (Roster IT Shift Label) *Business 9/10am ~ 4…" at bounding box center [332, 332] width 169 height 25
click at [584, 337] on select "Select Job 550060 IF Admin 553492 World Poll Aus Wave 2 Main 2025 553493 World …" at bounding box center [515, 332] width 169 height 25
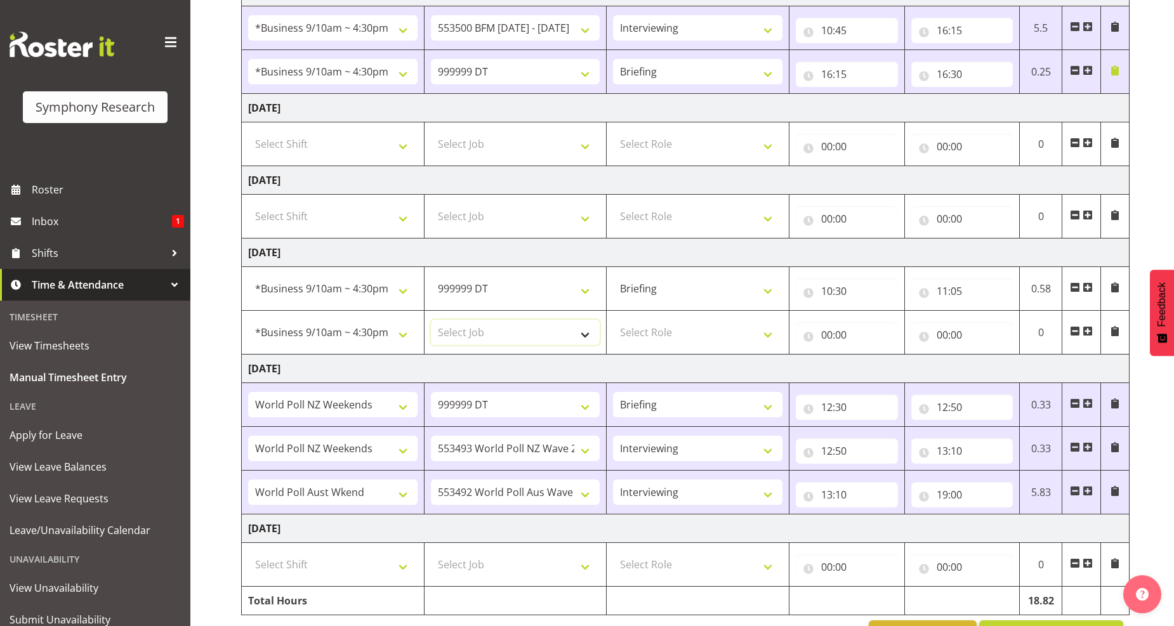
select select "10242"
click at [431, 321] on select "Select Job 550060 IF Admin 553492 World Poll Aus Wave 2 Main 2025 553493 World …" at bounding box center [515, 332] width 169 height 25
click at [764, 340] on select "Select Role Briefing Interviewing" at bounding box center [697, 332] width 169 height 25
select select "47"
click at [613, 321] on select "Select Role Briefing Interviewing" at bounding box center [697, 332] width 169 height 25
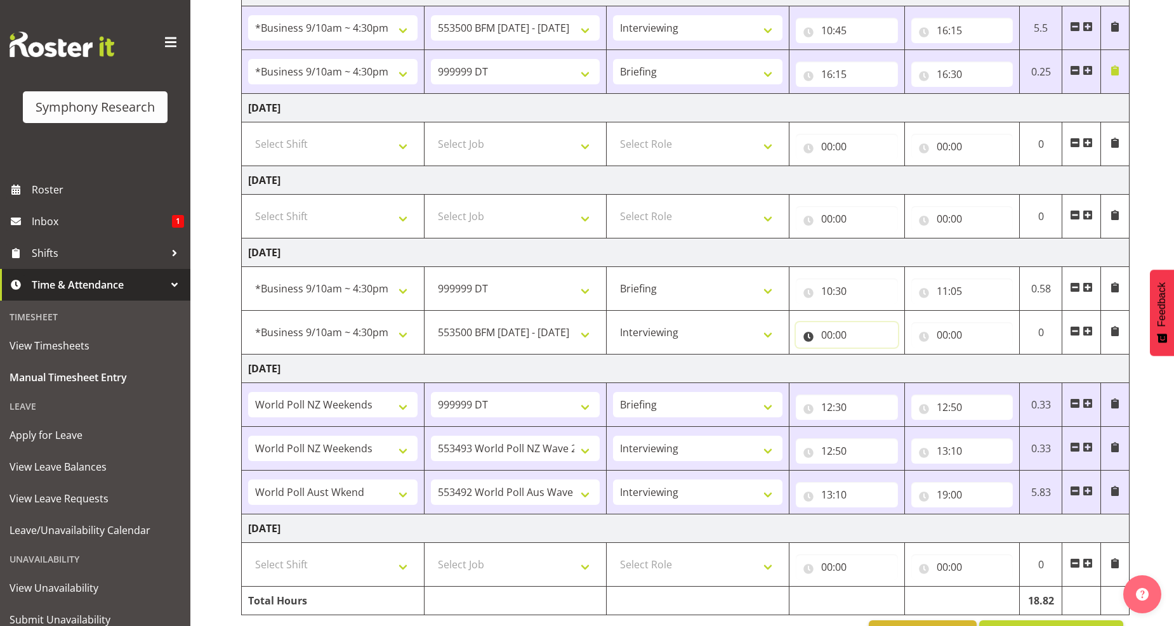
click at [828, 338] on input "00:00" at bounding box center [847, 334] width 102 height 25
click at [879, 369] on select "00 01 02 03 04 05 06 07 08 09 10 11 12 13 14 15 16 17 18 19 20 21 22 23" at bounding box center [882, 367] width 29 height 25
select select "11"
click at [868, 357] on select "00 01 02 03 04 05 06 07 08 09 10 11 12 13 14 15 16 17 18 19 20 21 22 23" at bounding box center [882, 367] width 29 height 25
type input "11:00"
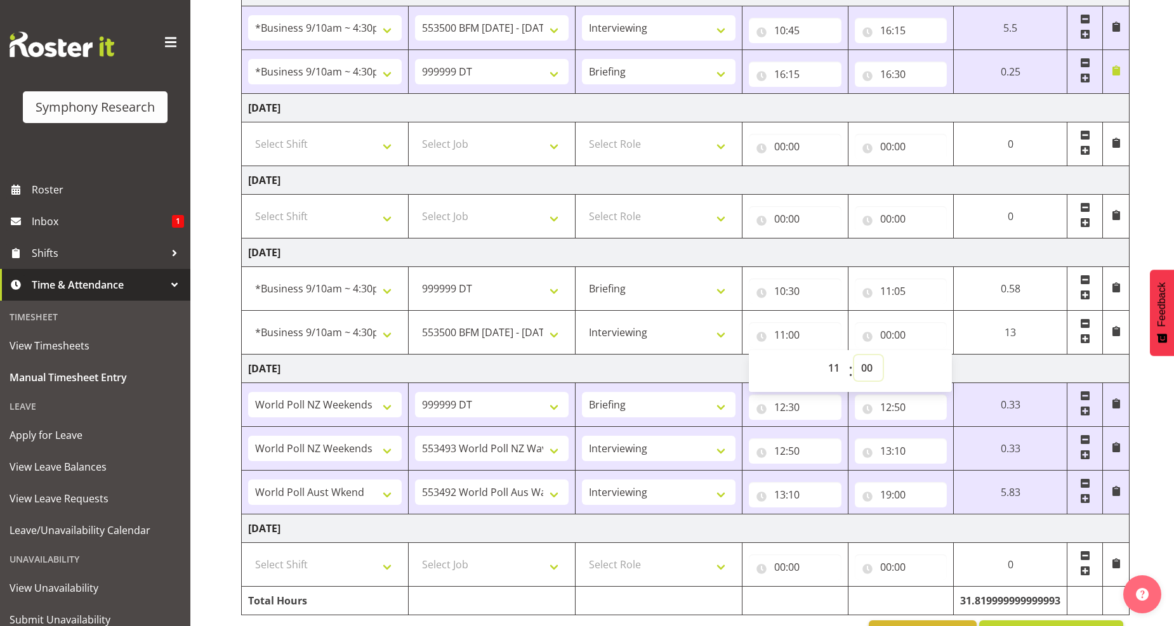
drag, startPoint x: 867, startPoint y: 374, endPoint x: 866, endPoint y: 362, distance: 12.7
click at [867, 374] on select "00 01 02 03 04 05 06 07 08 09 10 11 12 13 14 15 16 17 18 19 20 21 22 23 24 25 2…" at bounding box center [868, 367] width 29 height 25
select select "5"
click at [854, 357] on select "00 01 02 03 04 05 06 07 08 09 10 11 12 13 14 15 16 17 18 19 20 21 22 23 24 25 2…" at bounding box center [868, 367] width 29 height 25
type input "11:05"
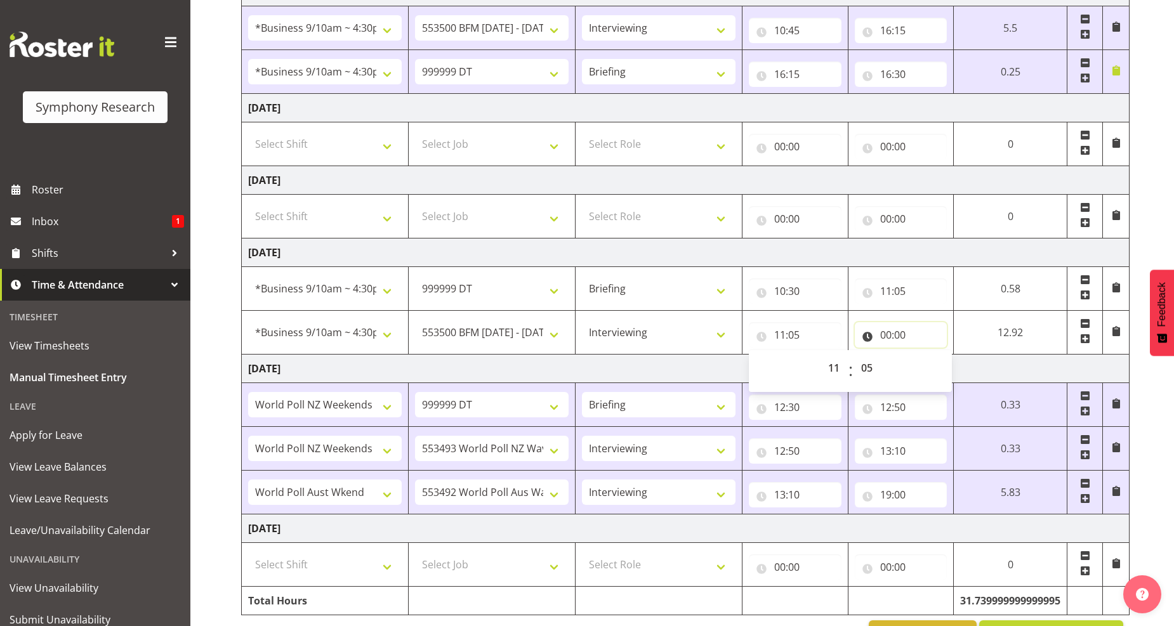
click at [892, 340] on input "00:00" at bounding box center [901, 334] width 93 height 25
click at [936, 371] on select "00 01 02 03 04 05 06 07 08 09 10 11 12 13 14 15 16 17 18 19 20 21 22 23" at bounding box center [941, 367] width 29 height 25
select select "14"
click at [927, 357] on select "00 01 02 03 04 05 06 07 08 09 10 11 12 13 14 15 16 17 18 19 20 21 22 23" at bounding box center [941, 367] width 29 height 25
type input "14:00"
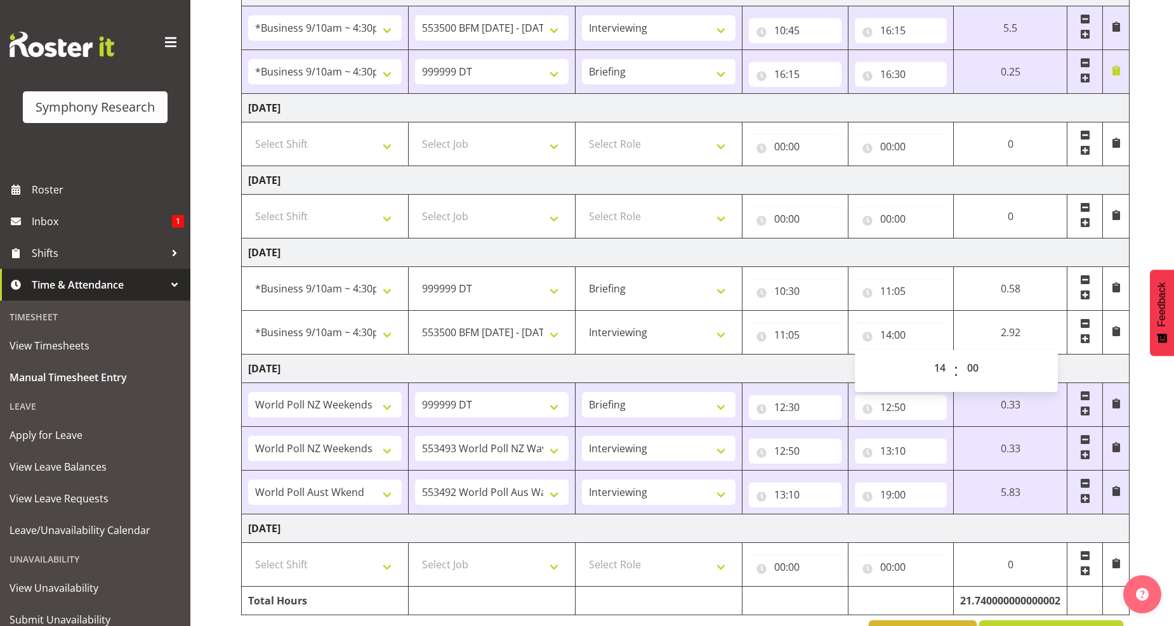
click at [1082, 344] on span at bounding box center [1085, 339] width 10 height 10
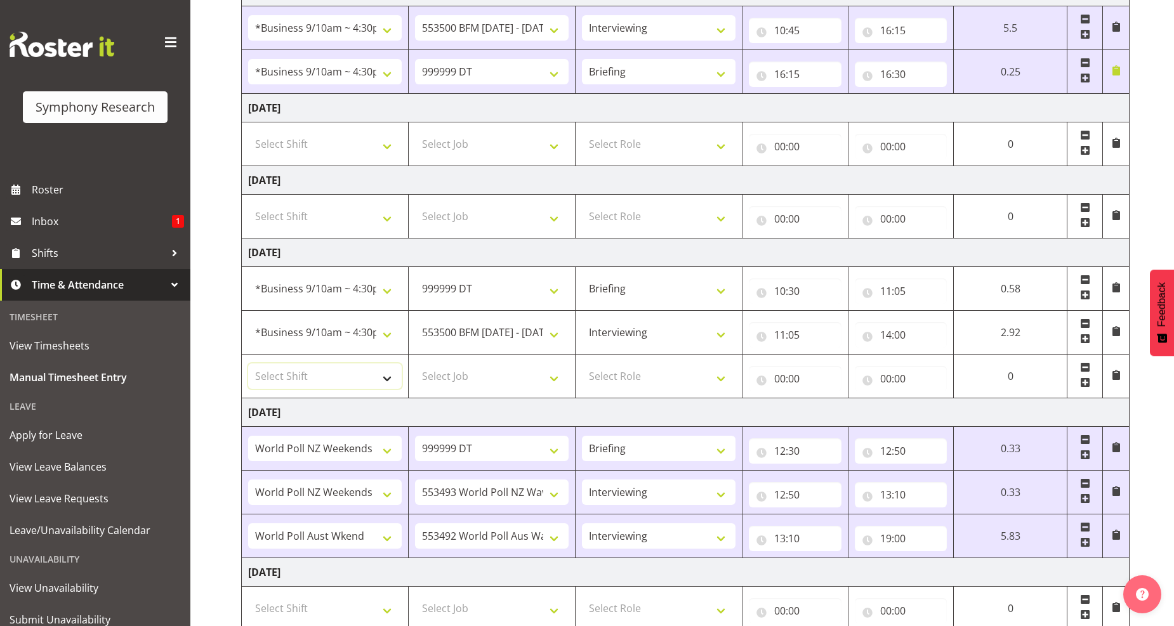
click at [391, 385] on select "Select Shift !!Weekend Residential (Roster IT Shift Label) *Business 9/10am ~ 4…" at bounding box center [325, 376] width 154 height 25
drag, startPoint x: 387, startPoint y: 378, endPoint x: 378, endPoint y: 366, distance: 15.4
click at [387, 378] on select "Select Shift !!Weekend Residential (Roster IT Shift Label) *Business 9/10am ~ 4…" at bounding box center [325, 376] width 154 height 25
select select "11547"
click at [248, 365] on select "Select Shift !!Weekend Residential (Roster IT Shift Label) *Business 9/10am ~ 4…" at bounding box center [325, 376] width 154 height 25
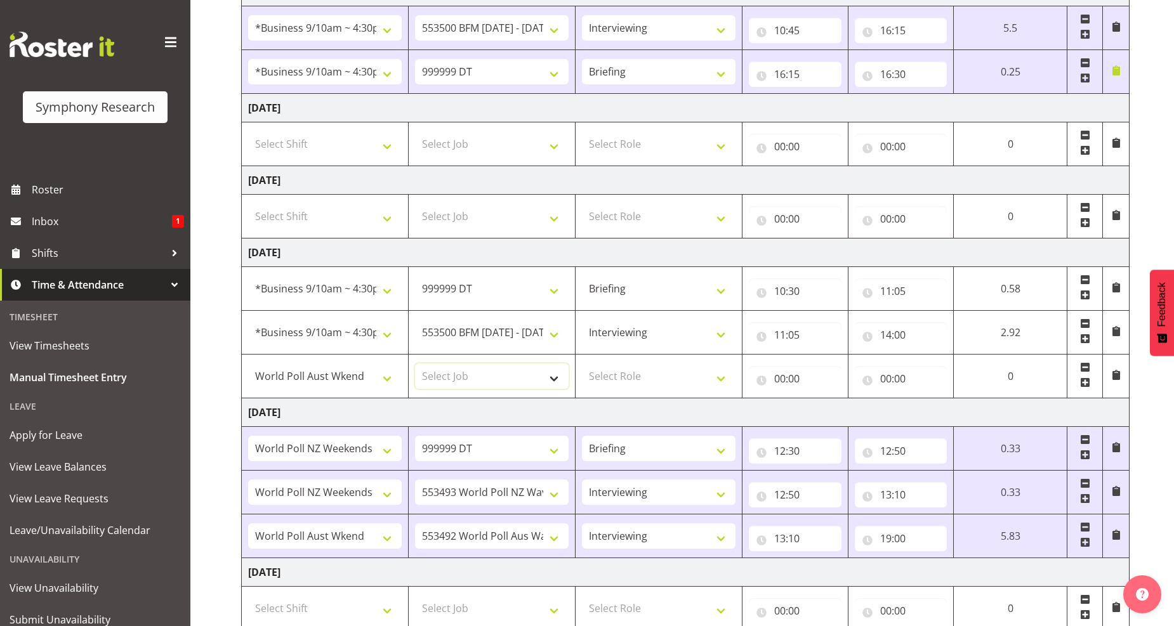
click at [546, 379] on select "Select Job 550060 IF Admin 553492 World Poll Aus Wave 2 Main 2025 553493 World …" at bounding box center [492, 376] width 154 height 25
select select "10499"
click at [415, 365] on select "Select Job 550060 IF Admin 553492 World Poll Aus Wave 2 Main 2025 553493 World …" at bounding box center [492, 376] width 154 height 25
click at [384, 380] on select "!!Weekend Residential (Roster IT Shift Label) *Business 9/10am ~ 4:30pm *Busine…" at bounding box center [325, 376] width 154 height 25
click at [248, 365] on select "!!Weekend Residential (Roster IT Shift Label) *Business 9/10am ~ 4:30pm *Busine…" at bounding box center [325, 376] width 154 height 25
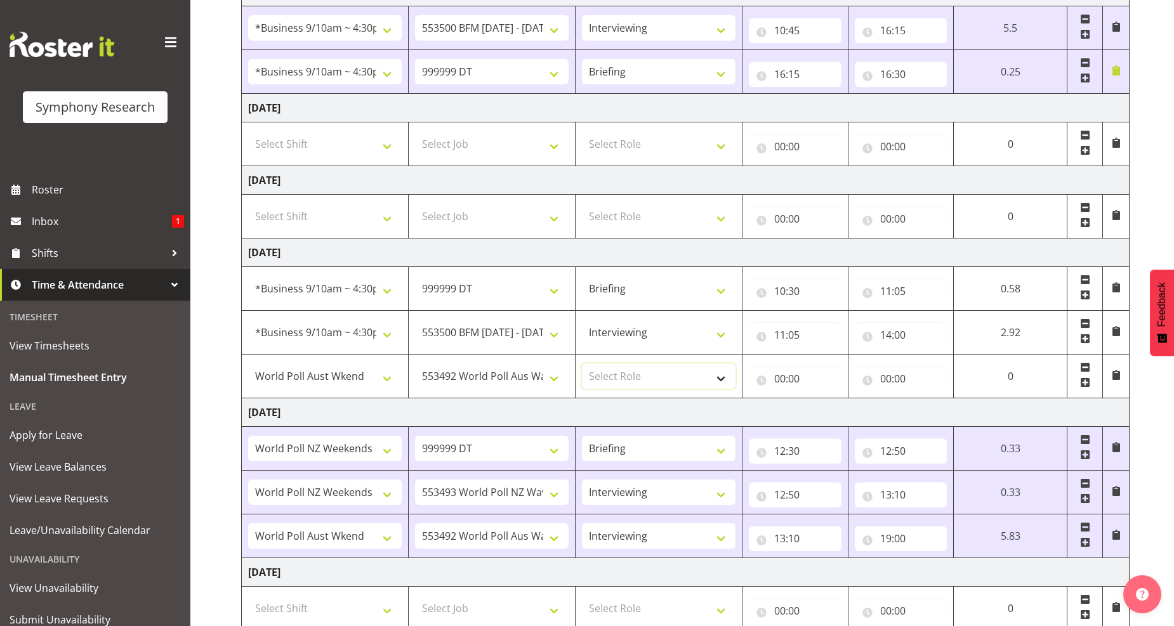
click at [715, 378] on select "Select Role Briefing Interviewing" at bounding box center [659, 376] width 154 height 25
select select "47"
click at [582, 365] on select "Select Role Briefing Interviewing" at bounding box center [659, 376] width 154 height 25
click at [791, 385] on input "00:00" at bounding box center [795, 378] width 93 height 25
click at [834, 414] on select "00 01 02 03 04 05 06 07 08 09 10 11 12 13 14 15 16 17 18 19 20 21 22 23" at bounding box center [835, 411] width 29 height 25
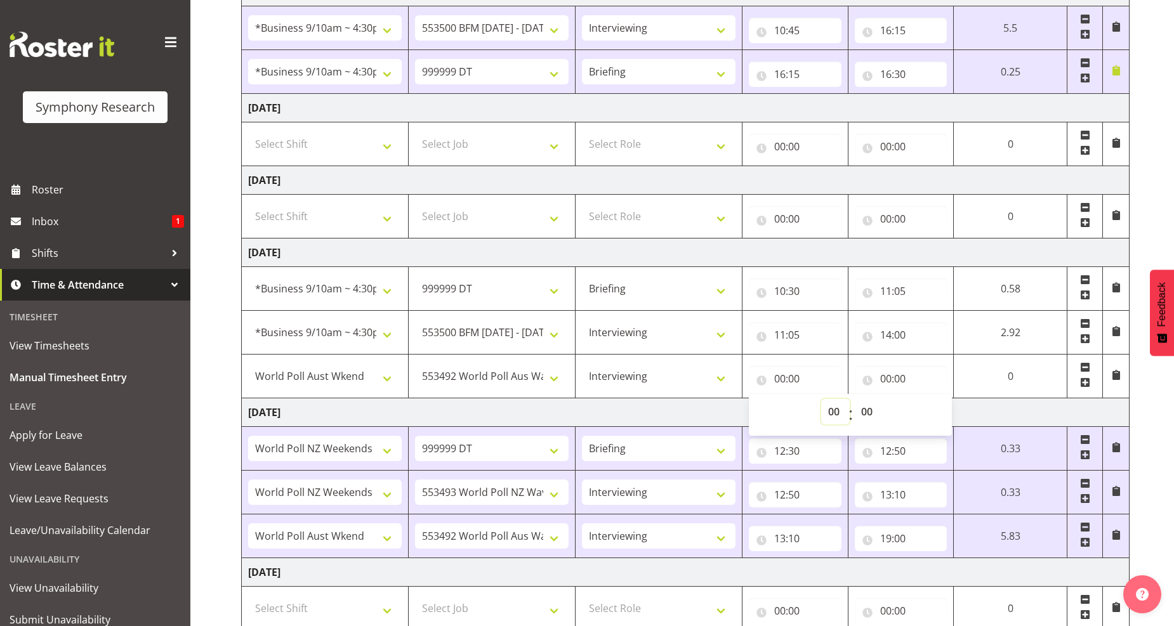
select select "14"
click at [821, 400] on select "00 01 02 03 04 05 06 07 08 09 10 11 12 13 14 15 16 17 18 19 20 21 22 23" at bounding box center [835, 411] width 29 height 25
type input "14:00"
drag, startPoint x: 885, startPoint y: 381, endPoint x: 915, endPoint y: 383, distance: 30.5
click at [887, 380] on input "00:00" at bounding box center [901, 378] width 93 height 25
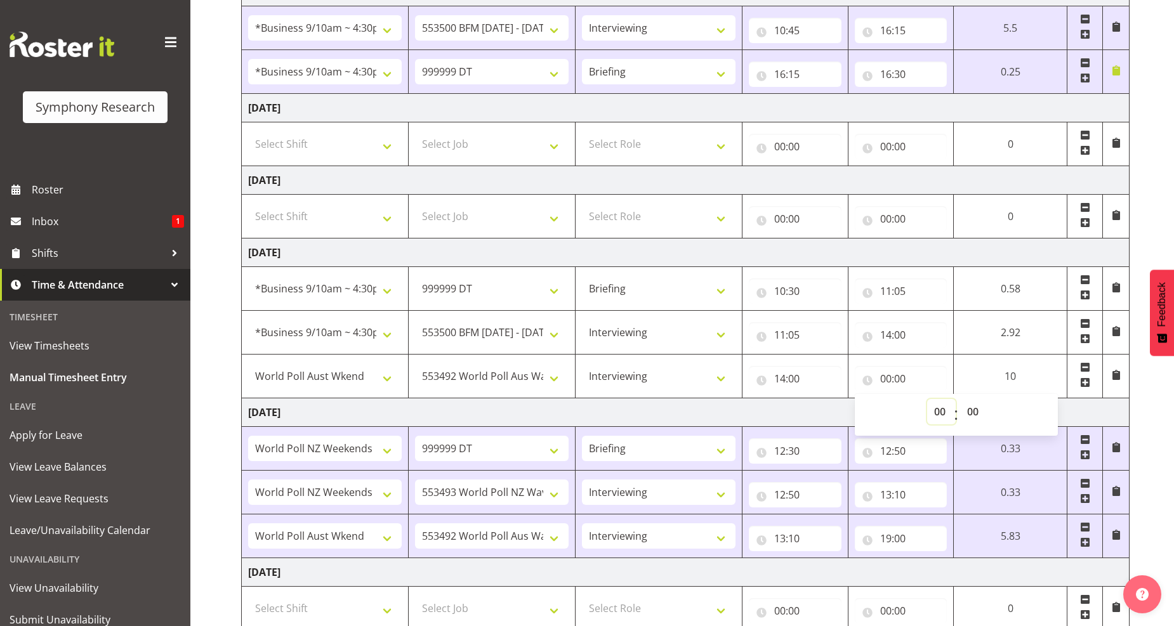
click at [943, 414] on select "00 01 02 03 04 05 06 07 08 09 10 11 12 13 14 15 16 17 18 19 20 21 22 23" at bounding box center [941, 411] width 29 height 25
select select "16"
click at [927, 400] on select "00 01 02 03 04 05 06 07 08 09 10 11 12 13 14 15 16 17 18 19 20 21 22 23" at bounding box center [941, 411] width 29 height 25
type input "16:00"
drag, startPoint x: 970, startPoint y: 410, endPoint x: 958, endPoint y: 376, distance: 36.1
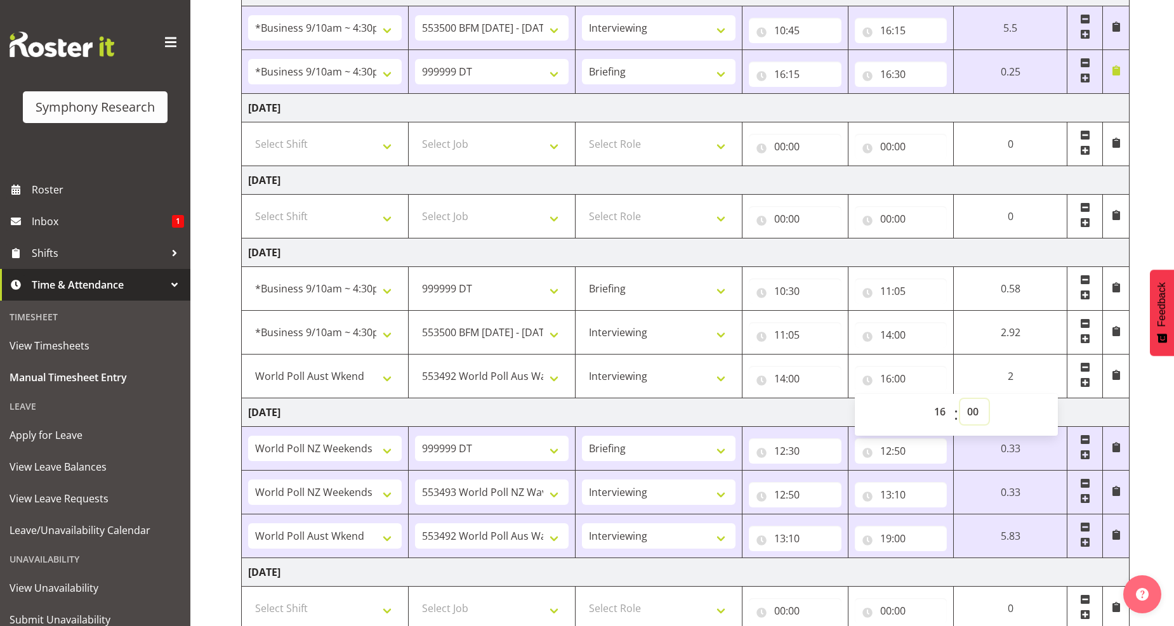
click at [970, 409] on select "00 01 02 03 04 05 06 07 08 09 10 11 12 13 14 15 16 17 18 19 20 21 22 23 24 25 2…" at bounding box center [974, 411] width 29 height 25
select select "42"
click at [960, 400] on select "00 01 02 03 04 05 06 07 08 09 10 11 12 13 14 15 16 17 18 19 20 21 22 23 24 25 2…" at bounding box center [974, 411] width 29 height 25
type input "16:42"
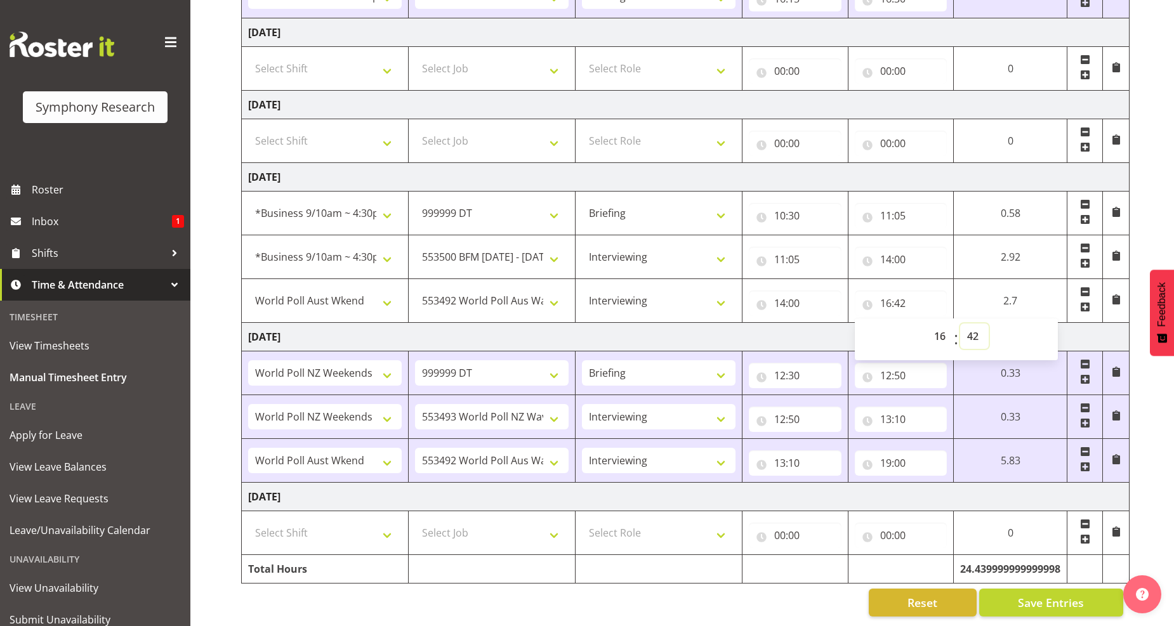
scroll to position [430, 0]
click at [1045, 595] on span "Save Entries" at bounding box center [1051, 603] width 66 height 17
